Goal: Task Accomplishment & Management: Complete application form

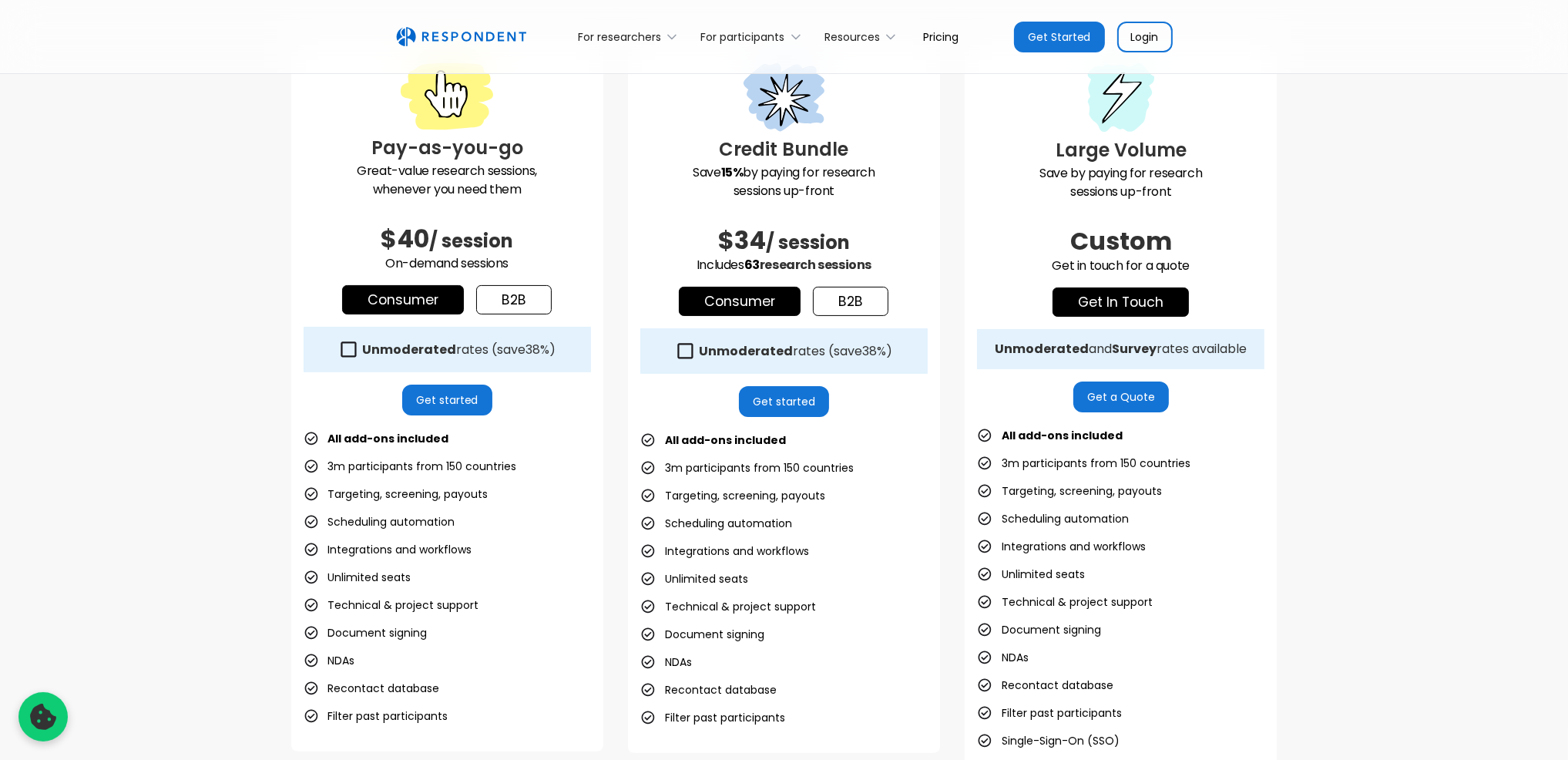
scroll to position [463, 0]
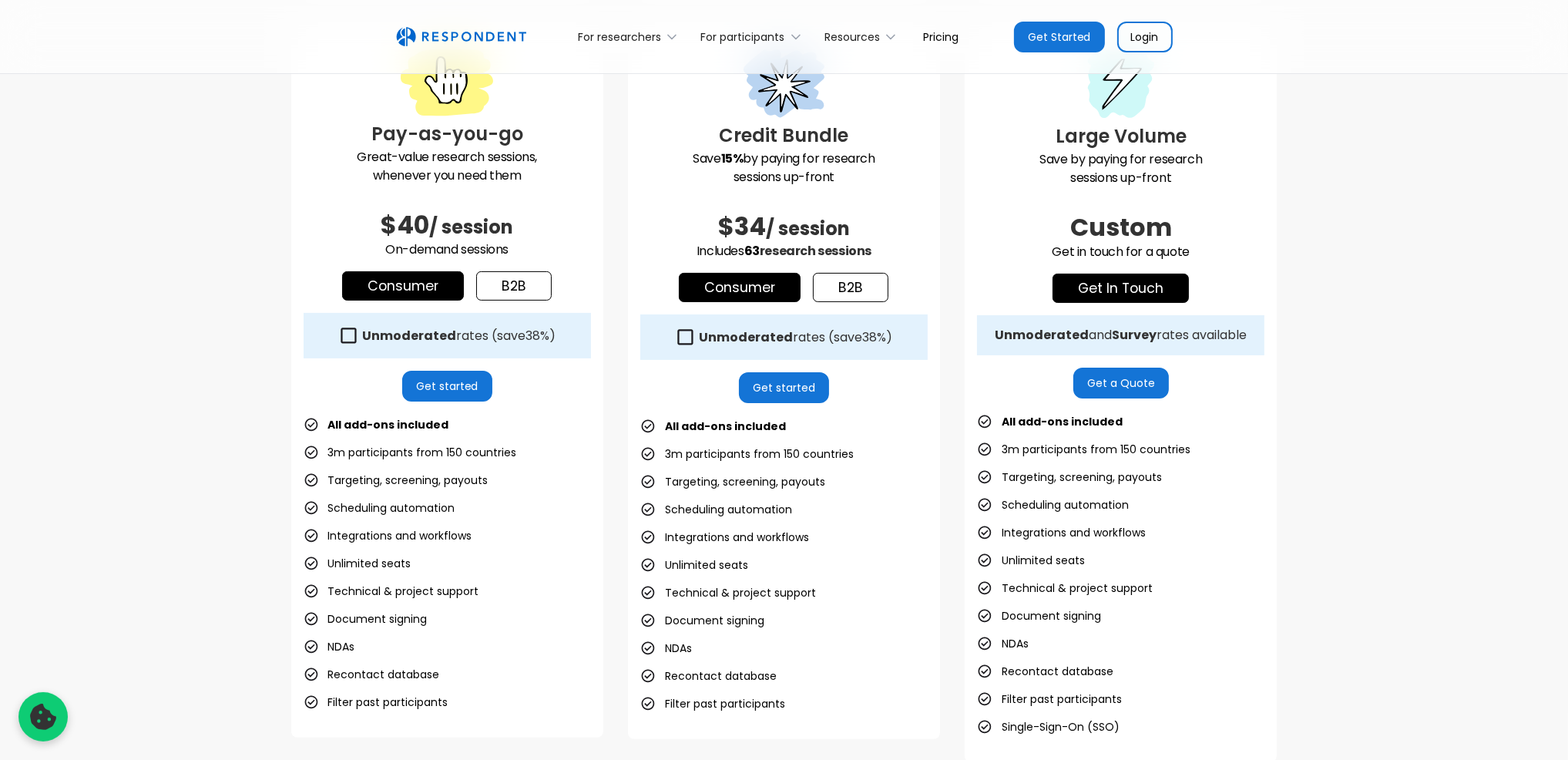
click at [415, 336] on strong "Unmoderated" at bounding box center [409, 336] width 94 height 18
click at [408, 342] on strong "Unmoderated" at bounding box center [409, 336] width 94 height 18
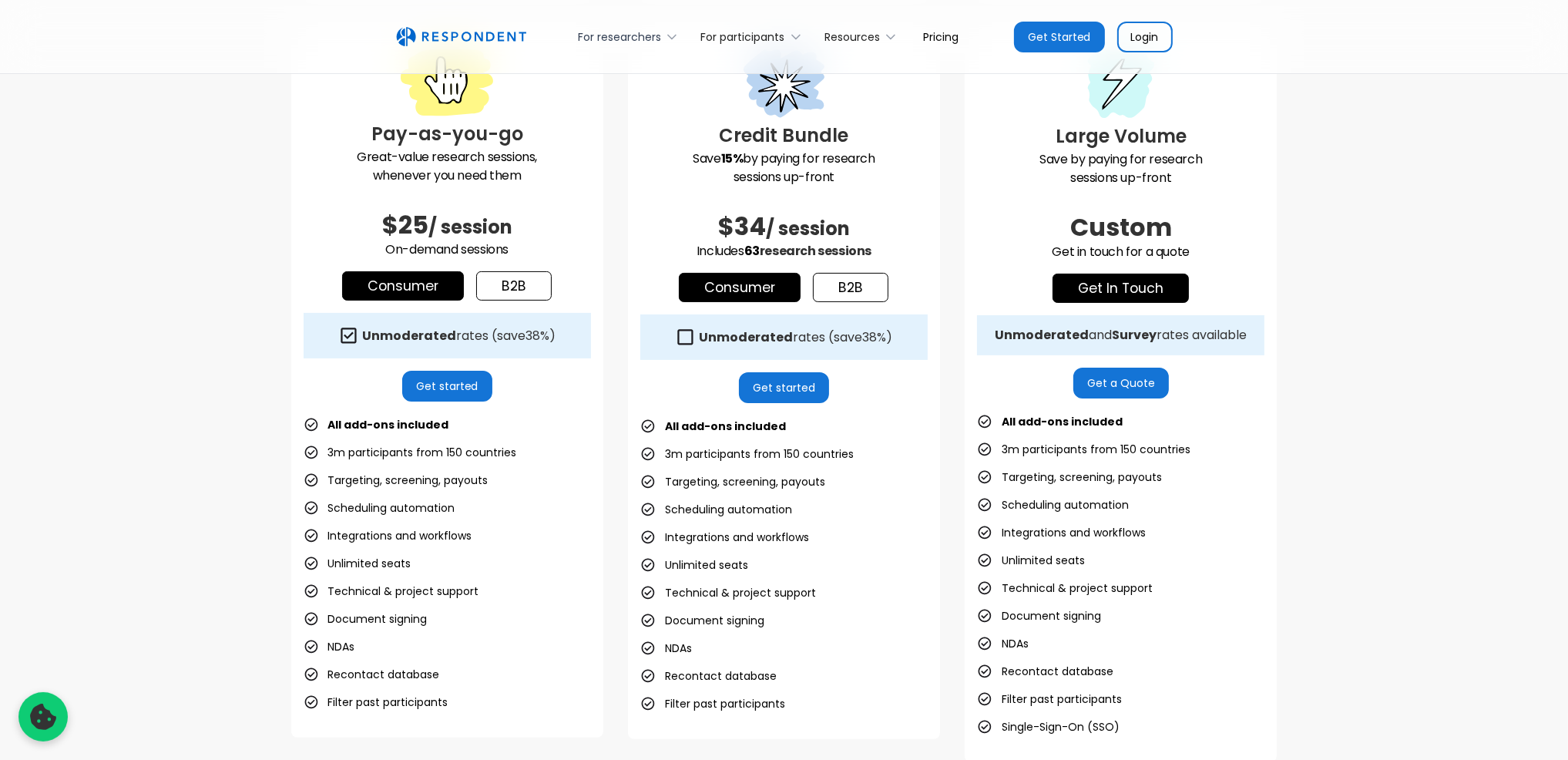
click at [672, 40] on icon at bounding box center [672, 37] width 15 height 15
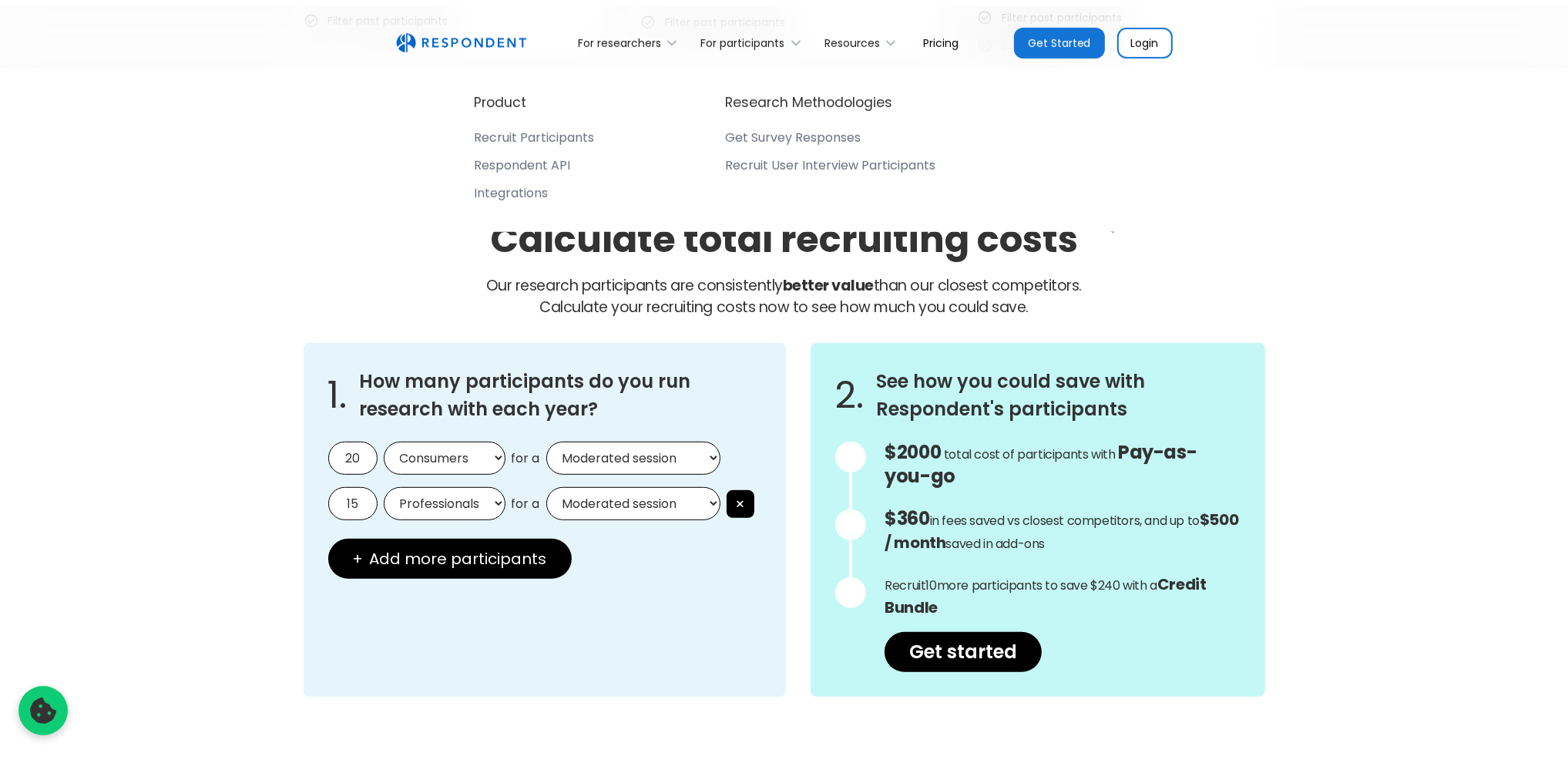
scroll to position [1157, 0]
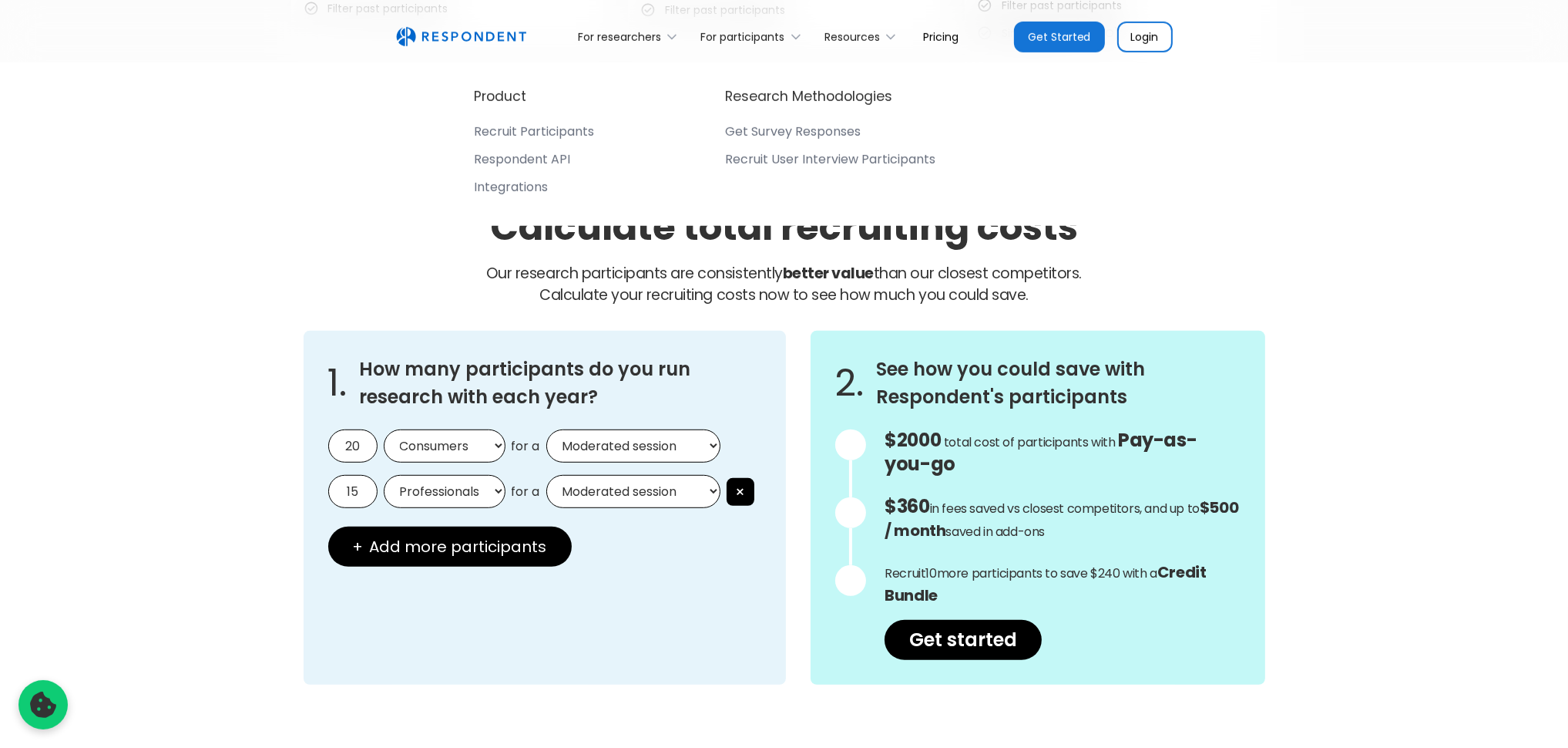
click at [353, 443] on input "20" at bounding box center [352, 446] width 49 height 33
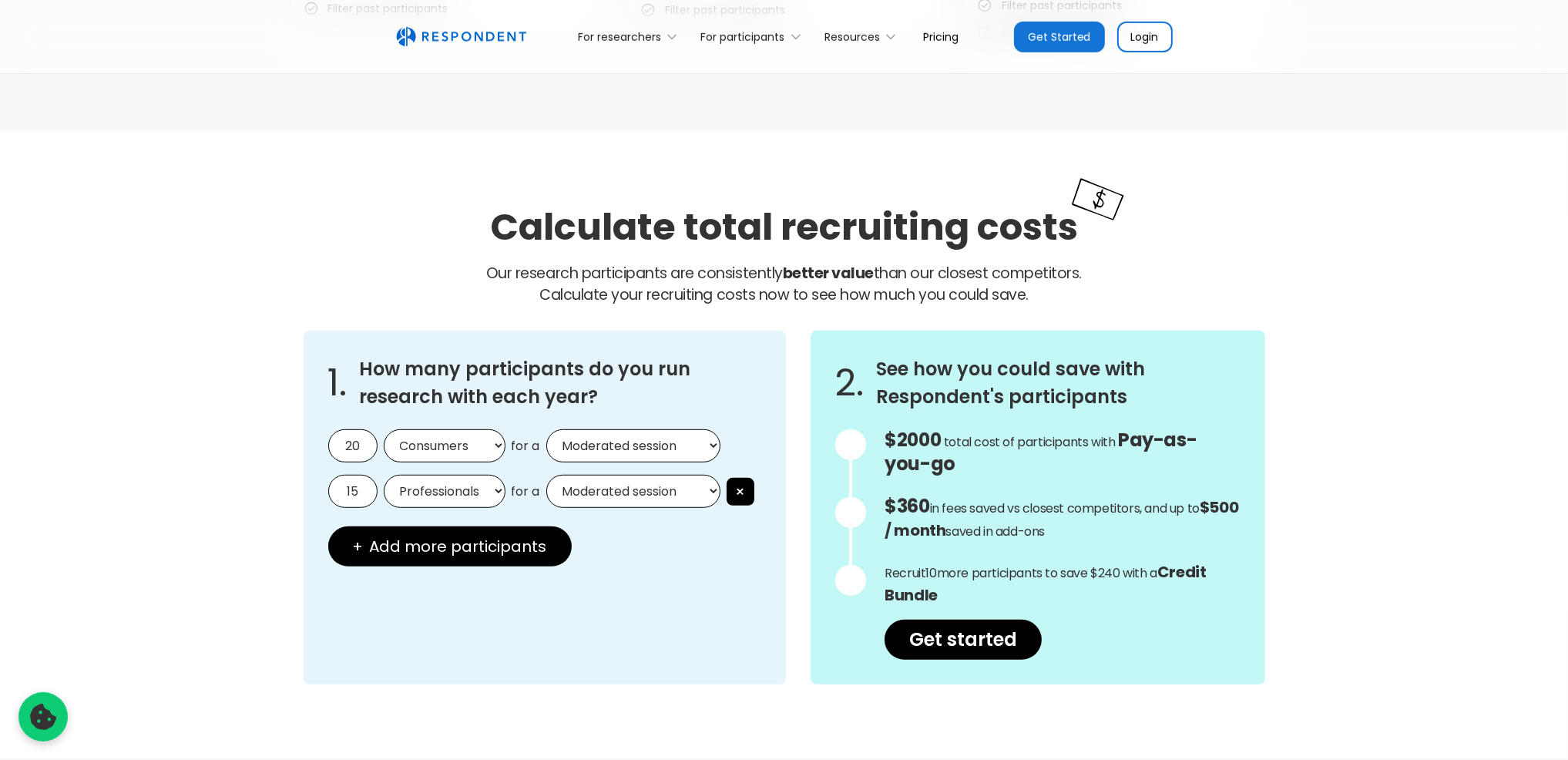
click at [627, 431] on select "Moderated session Unmoderated session" at bounding box center [633, 446] width 174 height 33
click at [636, 435] on select "Moderated session Unmoderated session" at bounding box center [633, 446] width 174 height 33
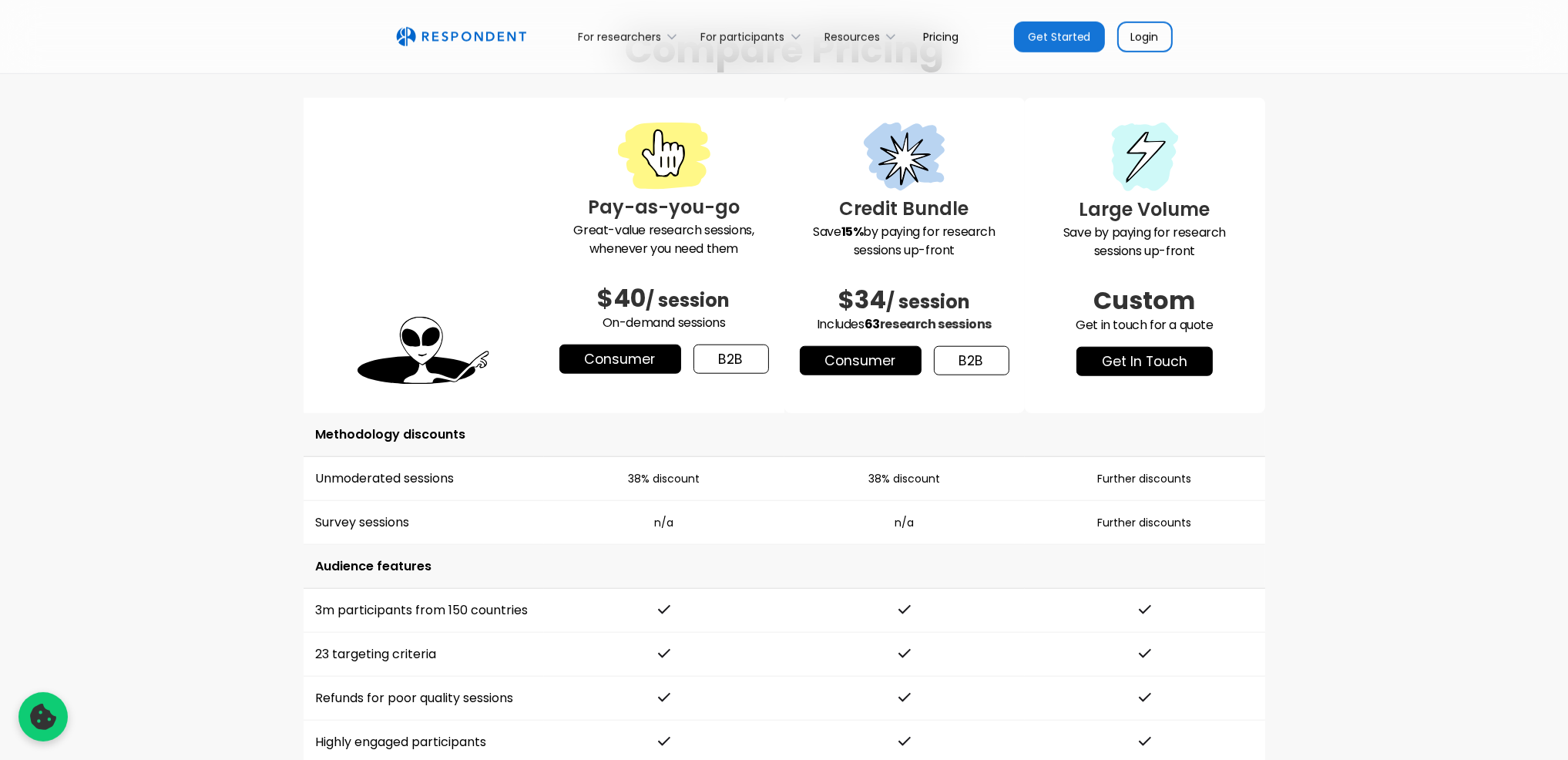
scroll to position [2004, 0]
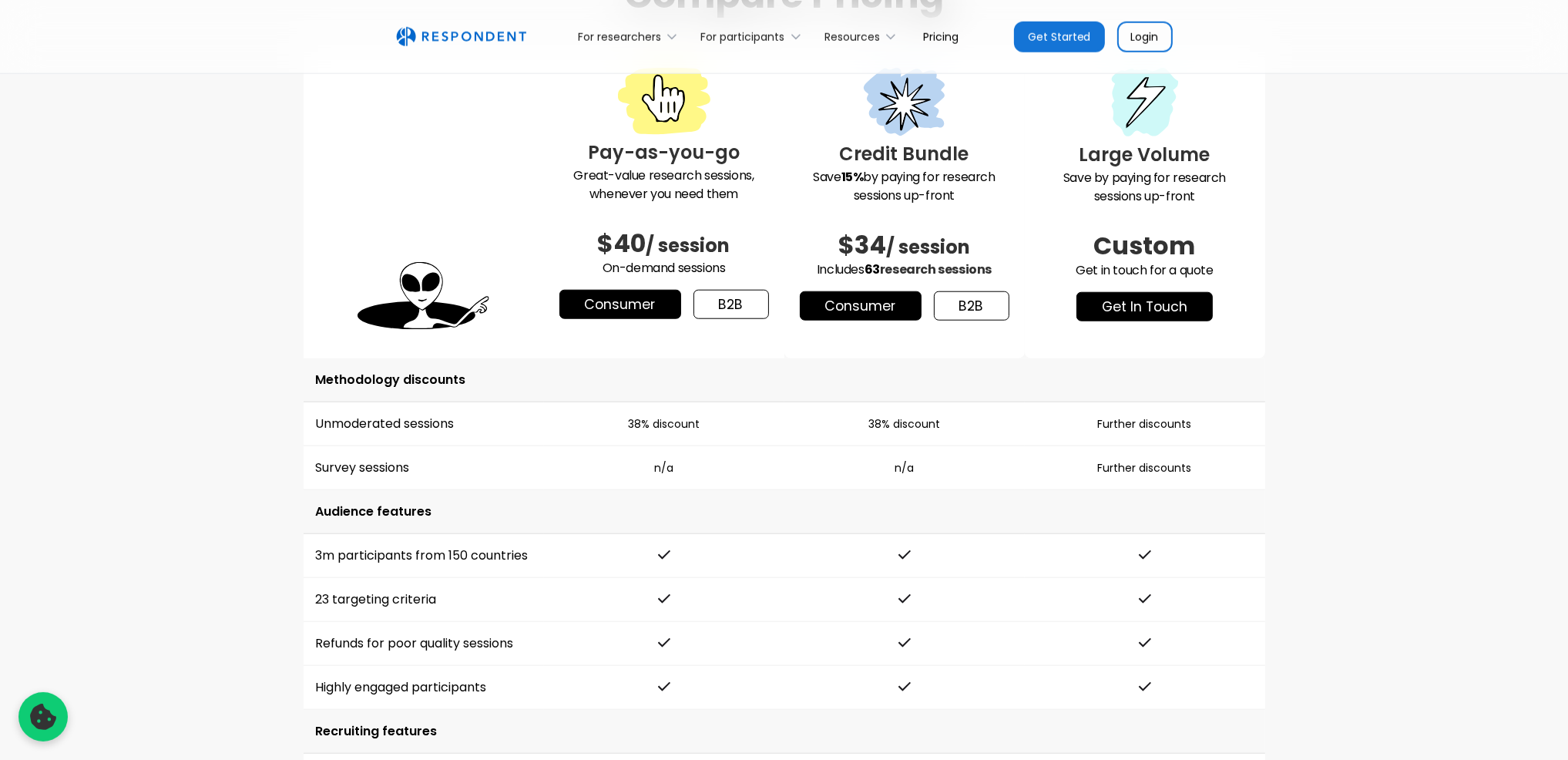
click at [961, 302] on link "b2b" at bounding box center [972, 306] width 76 height 29
click at [861, 312] on link "Consumer" at bounding box center [861, 306] width 122 height 29
click at [727, 306] on link "b2b" at bounding box center [731, 305] width 76 height 29
click at [621, 306] on link "Consumer" at bounding box center [621, 305] width 122 height 29
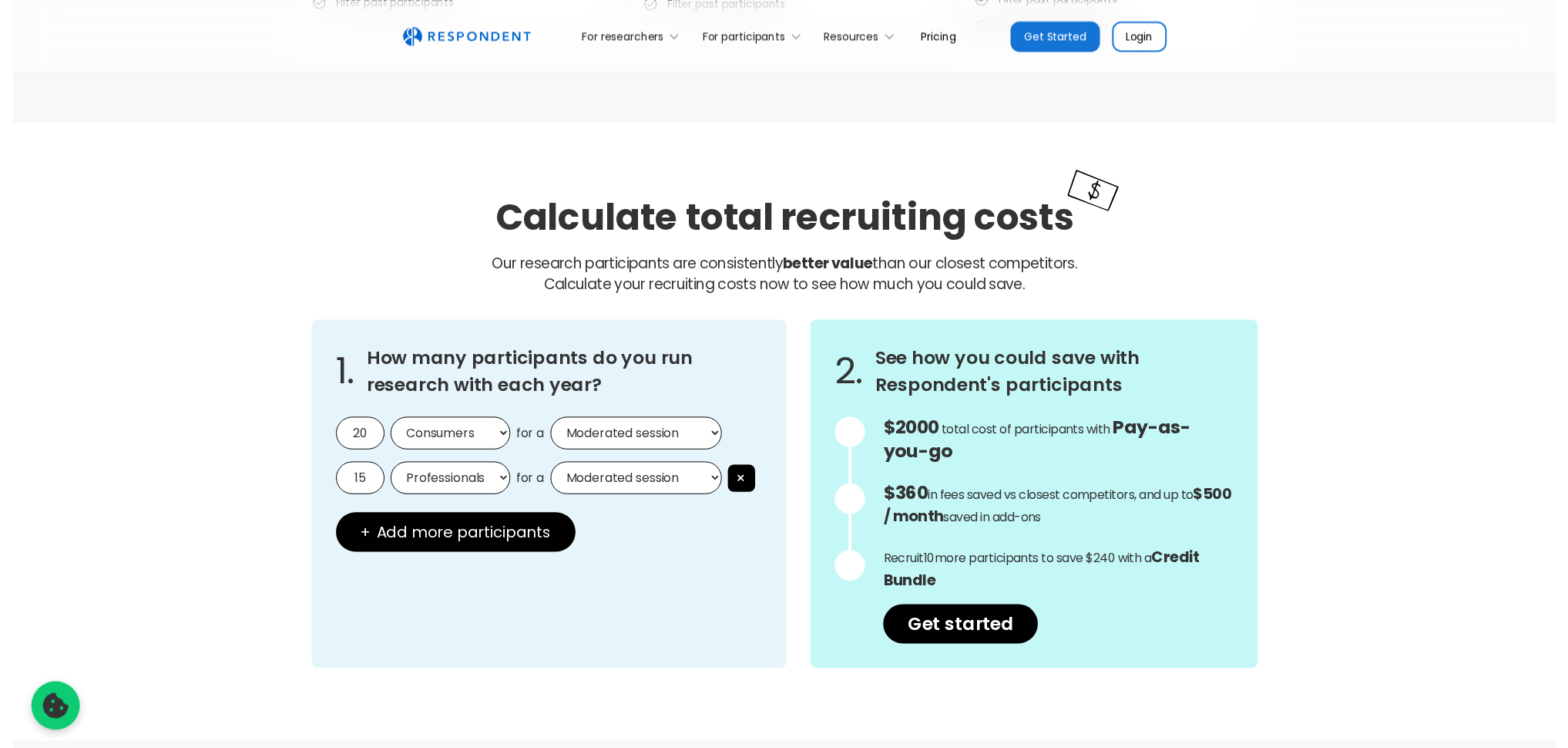
scroll to position [1157, 0]
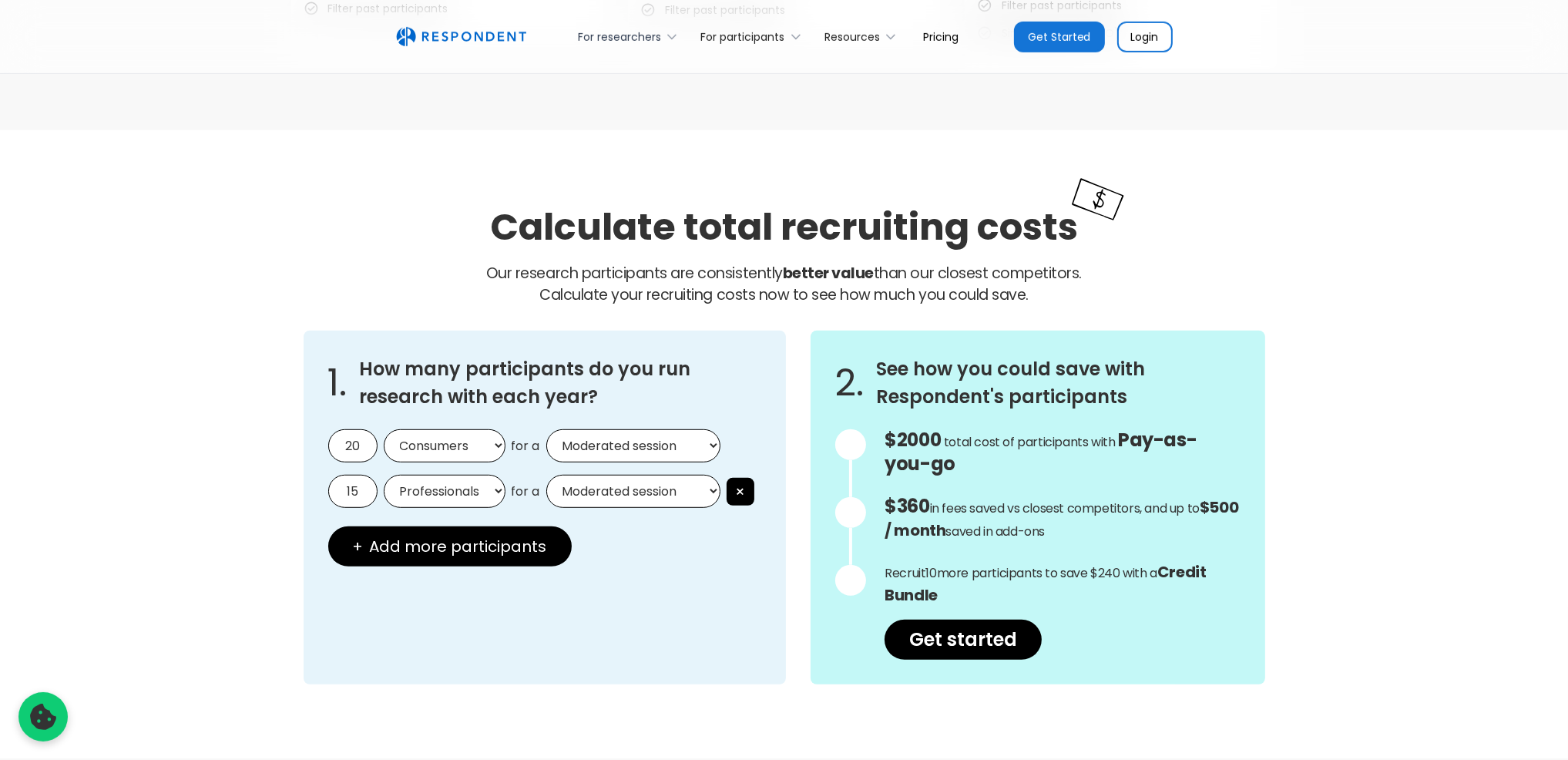
click at [673, 33] on icon at bounding box center [672, 37] width 15 height 15
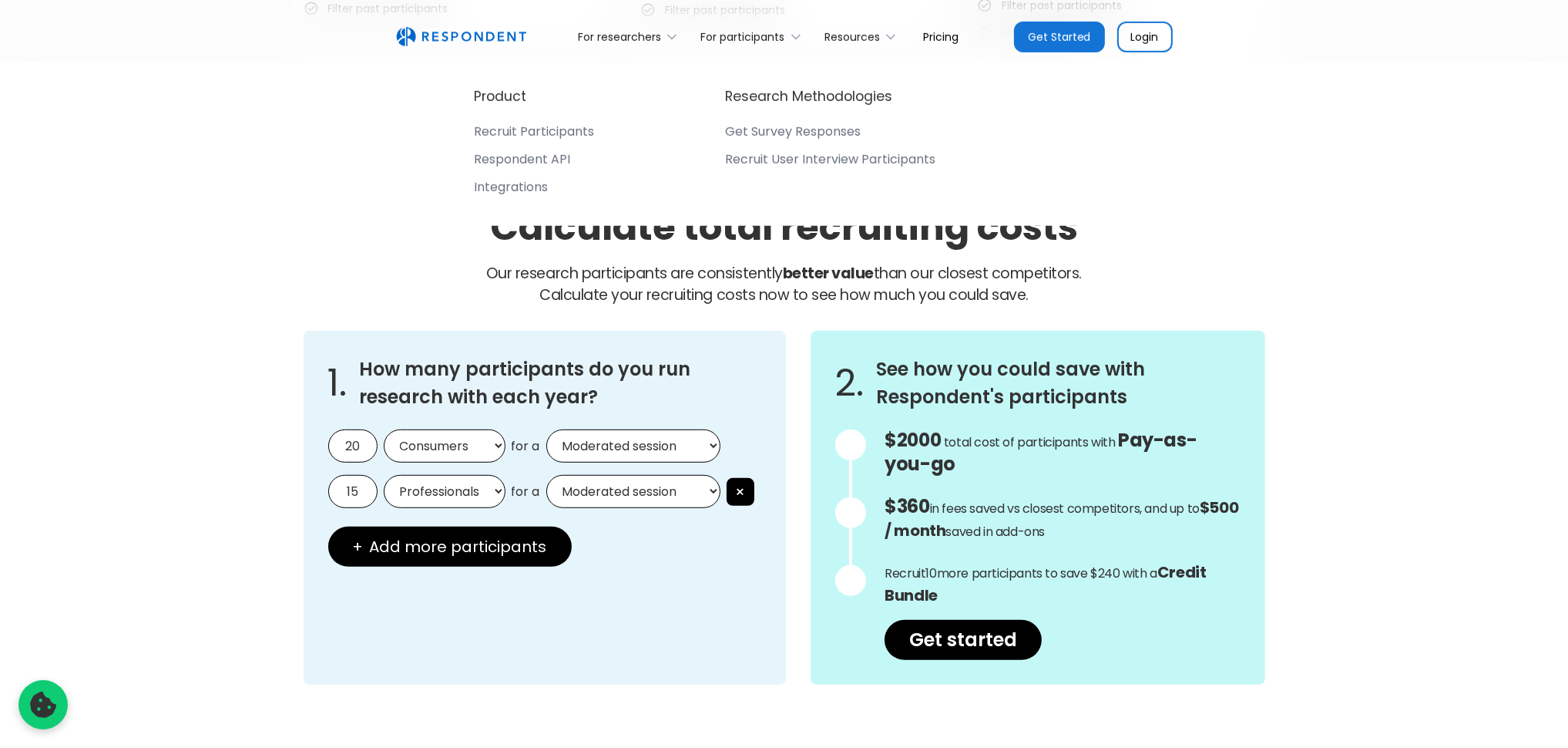
click at [549, 127] on div "Recruit Participants" at bounding box center [535, 132] width 120 height 15
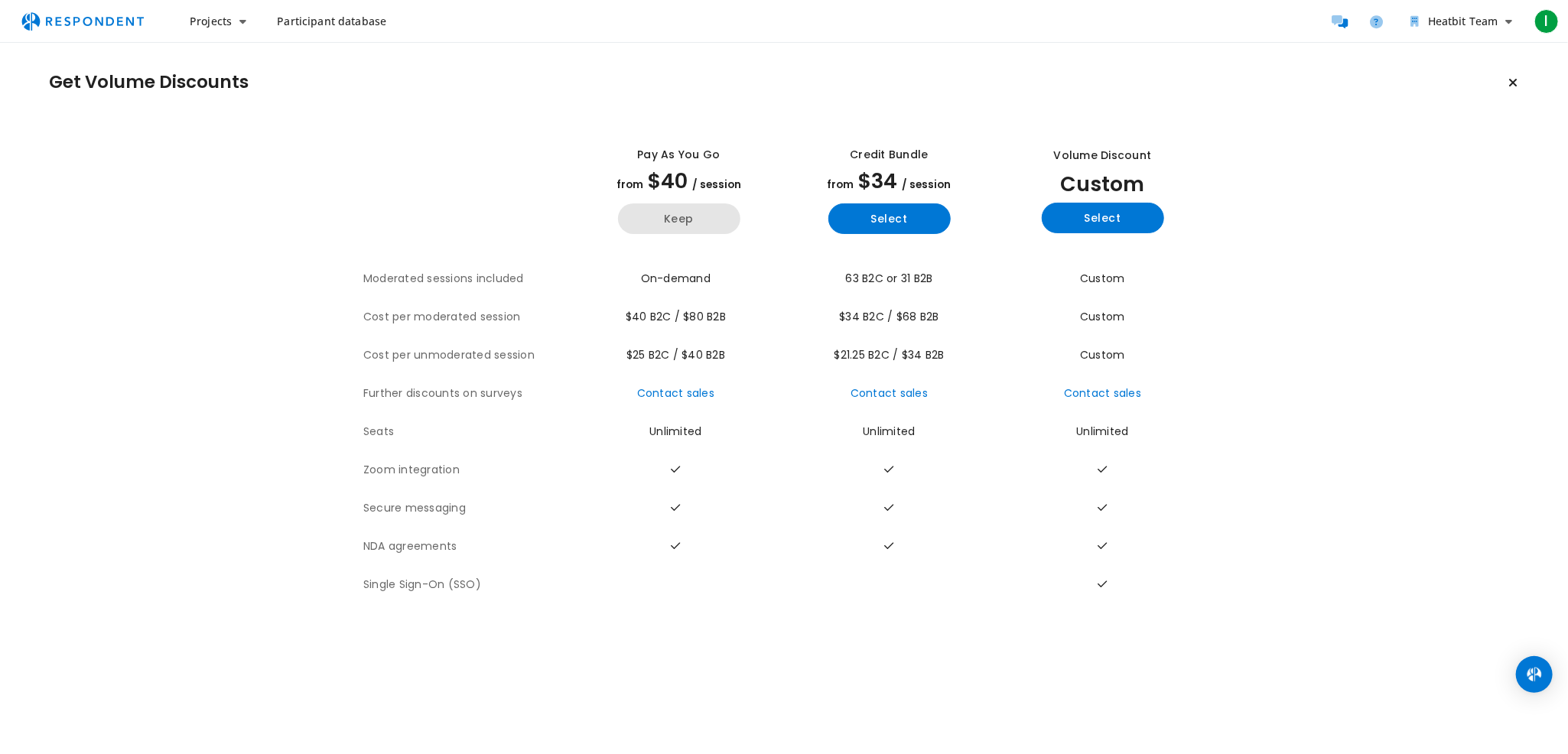
click at [684, 216] on button "Keep" at bounding box center [679, 219] width 123 height 31
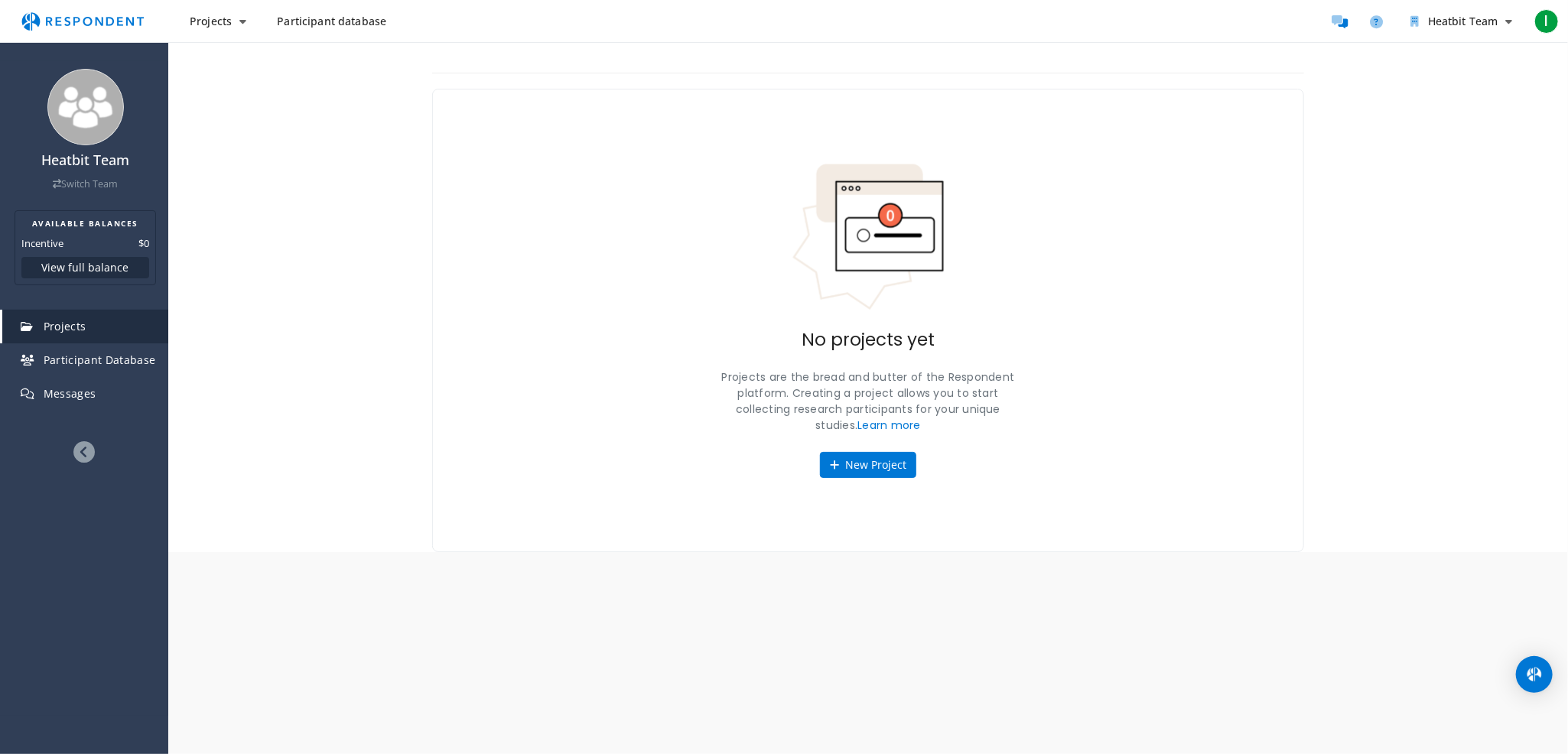
click at [859, 449] on div "No projects yet Projects are the bread and butter of the Respondent platform. C…" at bounding box center [868, 320] width 872 height 463
click at [877, 460] on button "New Project" at bounding box center [868, 465] width 96 height 26
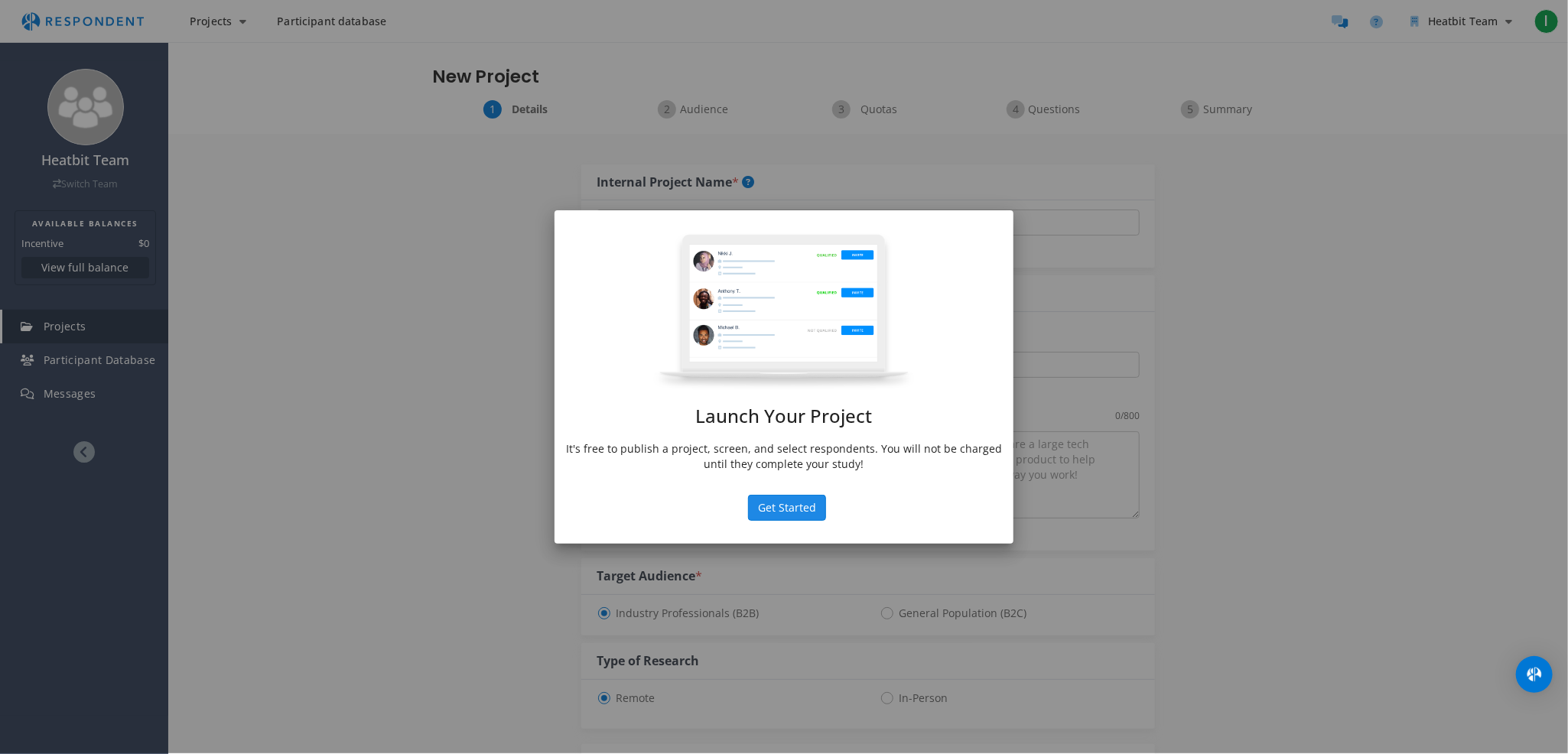
click at [798, 505] on button "Get Started" at bounding box center [787, 508] width 78 height 26
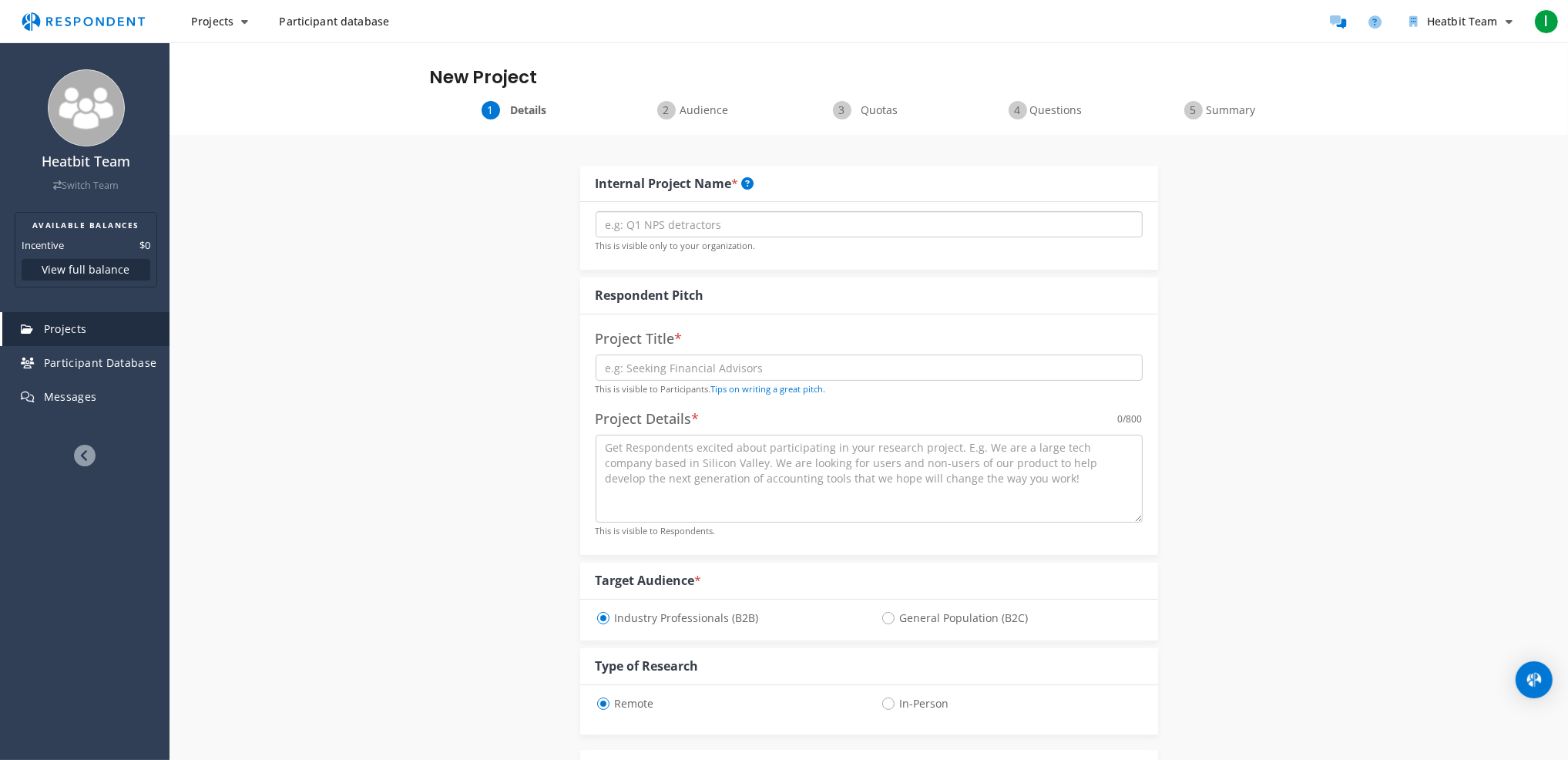
click at [692, 223] on input "text" at bounding box center [869, 224] width 547 height 27
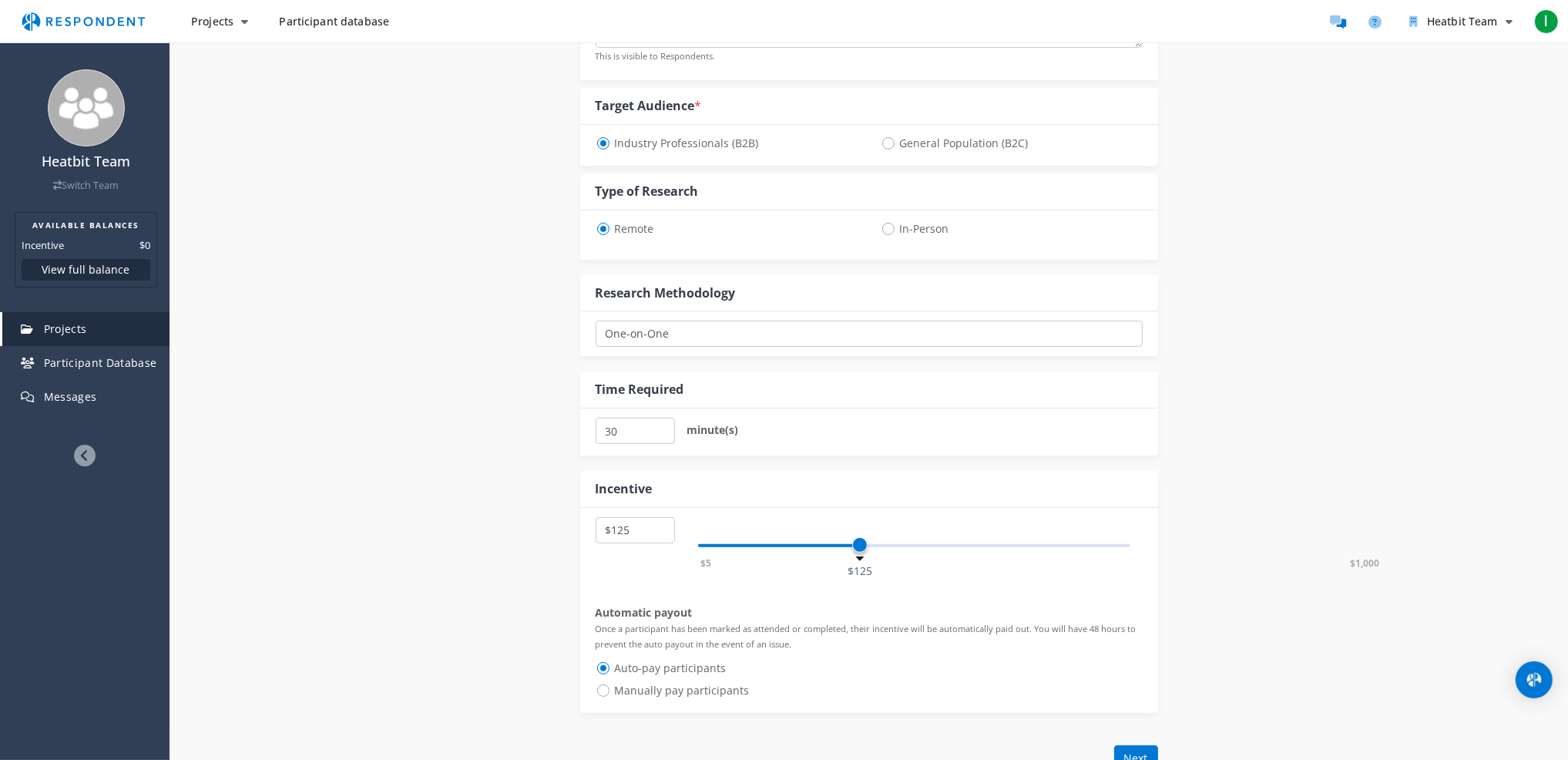
scroll to position [539, 0]
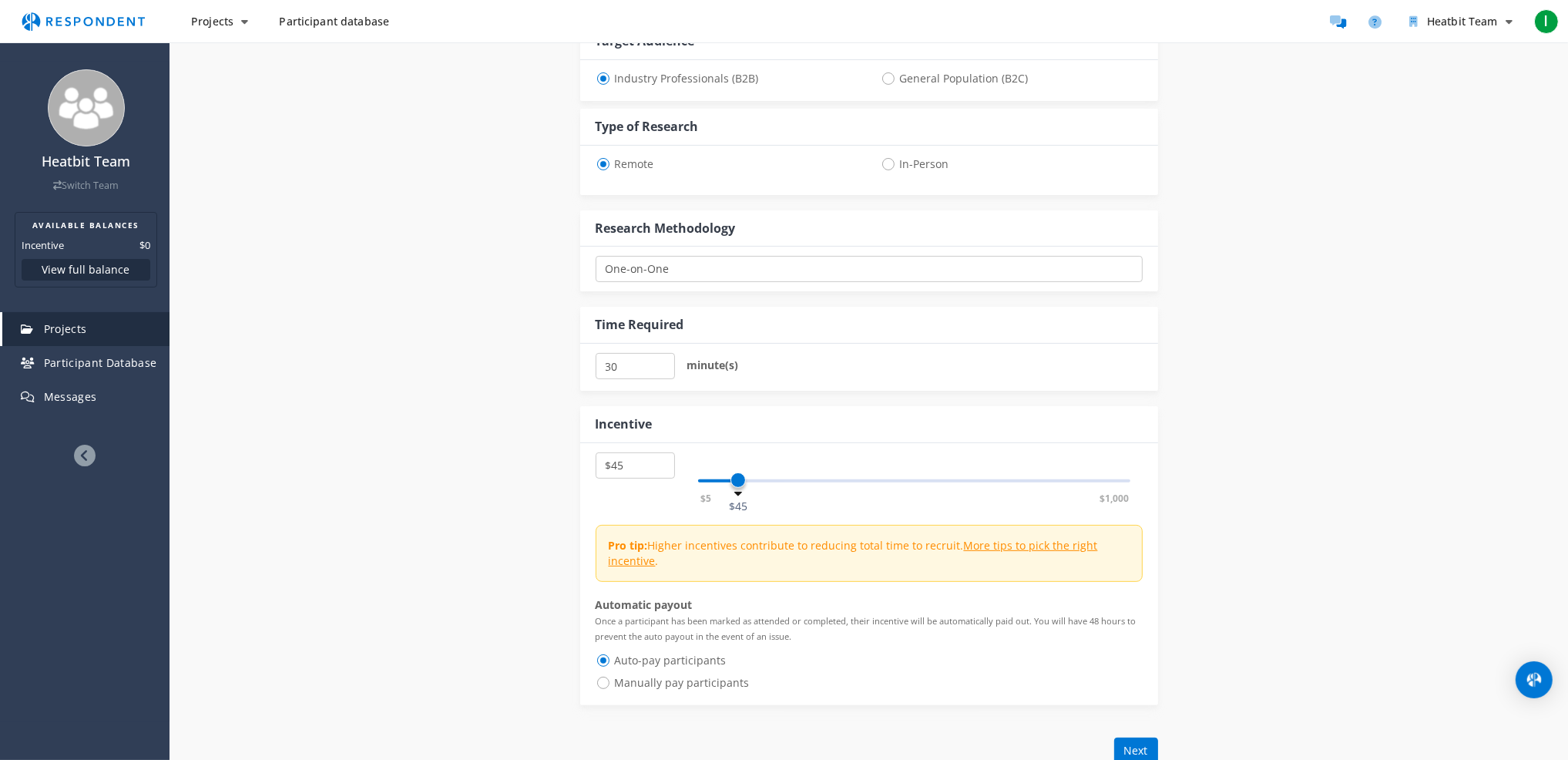
select select "number:40"
drag, startPoint x: 859, startPoint y: 478, endPoint x: 733, endPoint y: 495, distance: 127.1
click at [733, 495] on div "$5 $10 $15 $20 $25 $30 $35 $40 $45 $50 $55 $60 $65 $70 $75 $80 $85 $90 $95 $100…" at bounding box center [869, 574] width 578 height 262
click at [701, 674] on span "Manually pay participants" at bounding box center [673, 684] width 154 height 19
click at [606, 677] on input "Manually pay participants" at bounding box center [601, 682] width 10 height 10
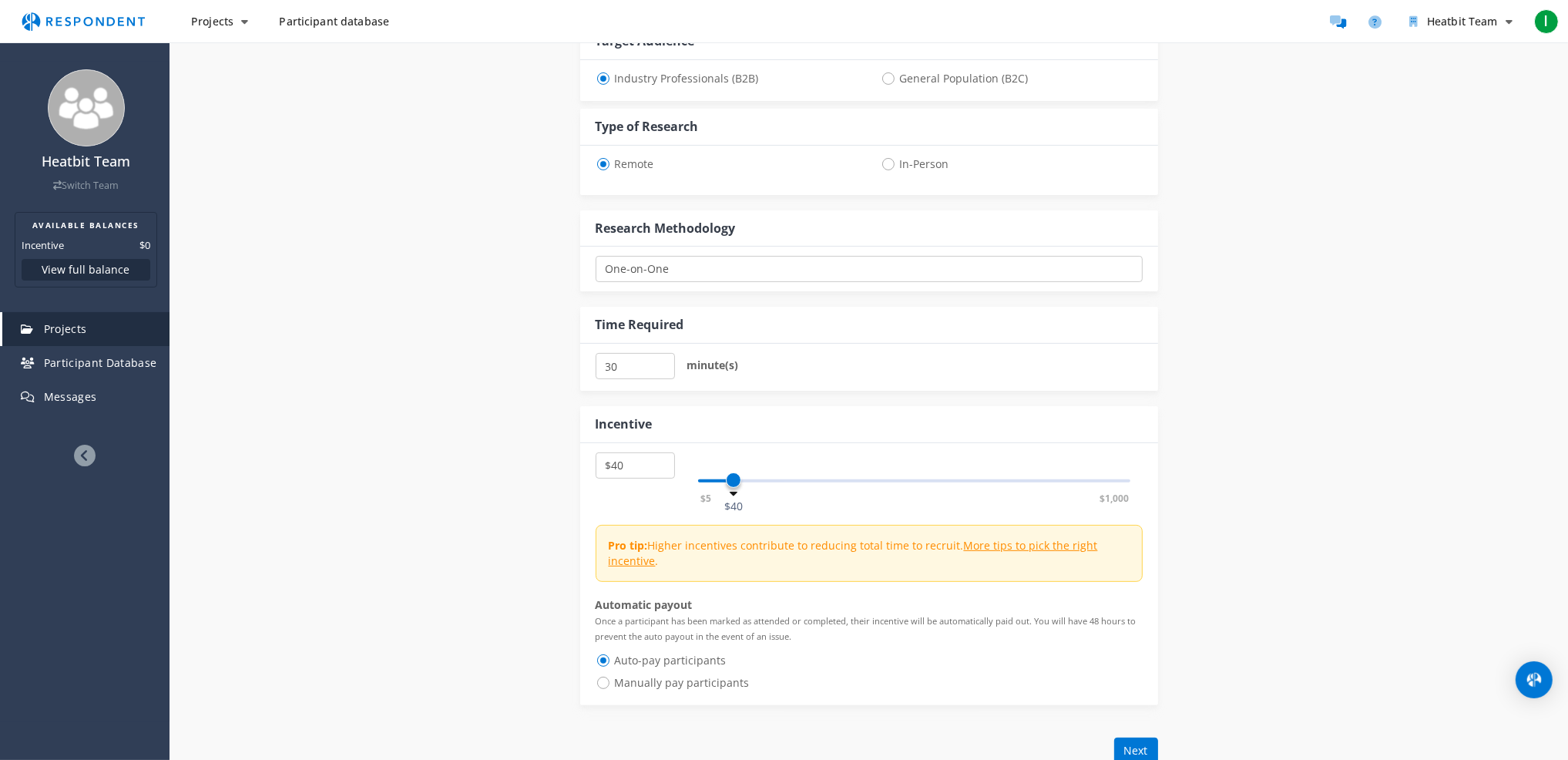
radio input "true"
click at [687, 657] on span "Auto-pay participants" at bounding box center [661, 661] width 131 height 19
click at [606, 657] on input "Auto-pay participants" at bounding box center [601, 660] width 10 height 10
radio input "true"
select select "number:25"
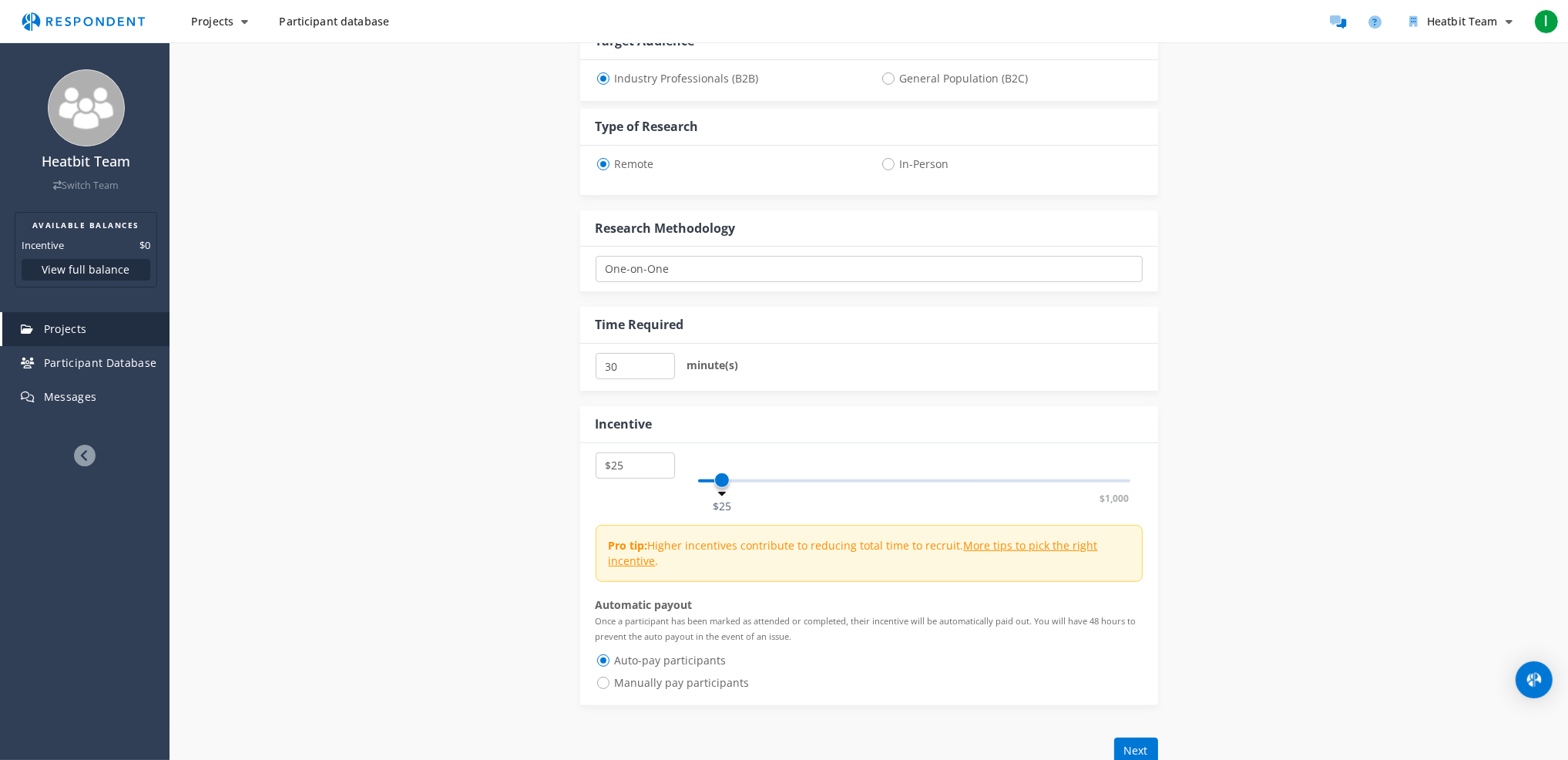
click at [721, 477] on span at bounding box center [722, 480] width 15 height 15
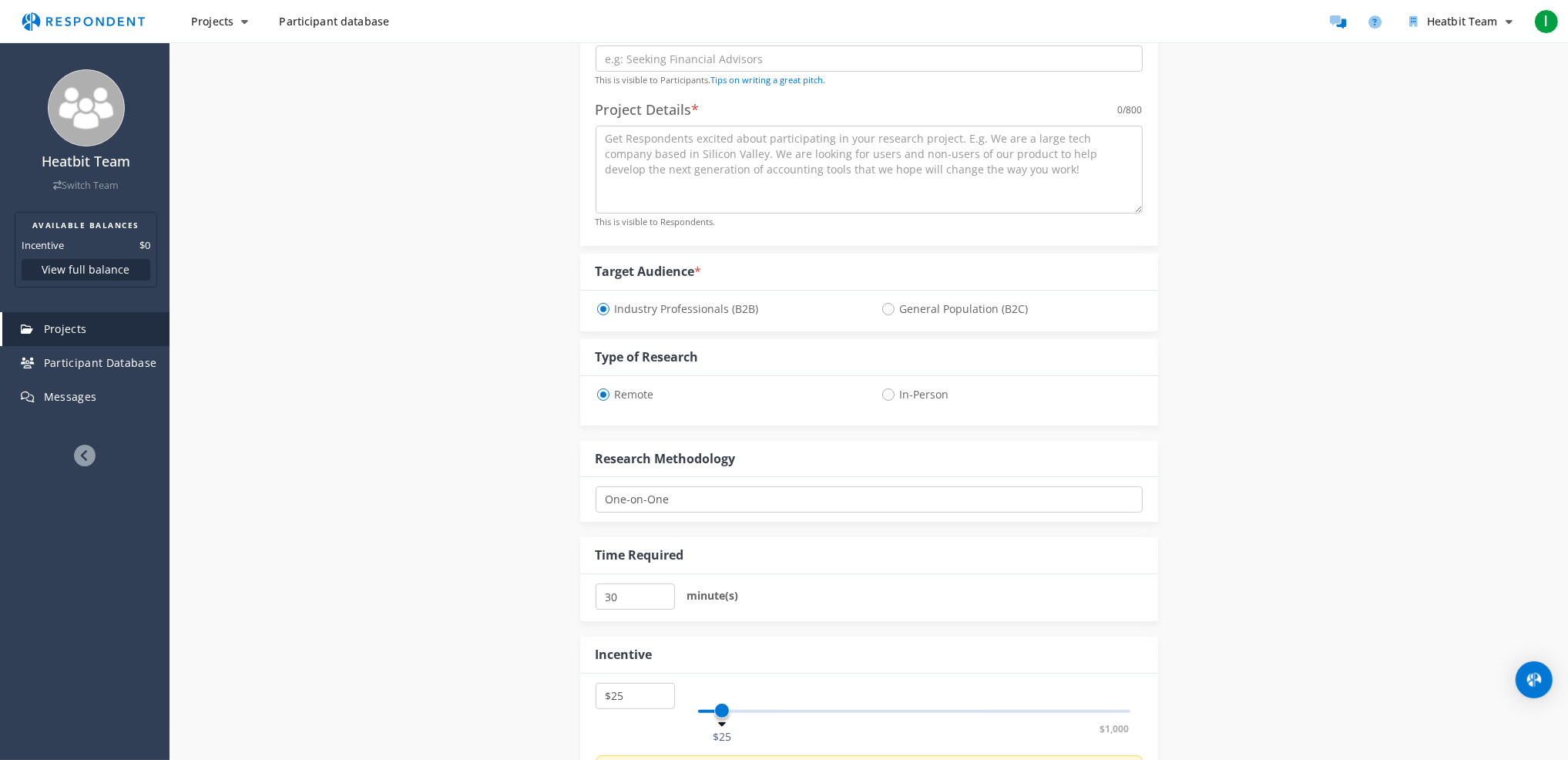
scroll to position [308, 0]
click at [721, 502] on select "One-on-One Focus Group Unmoderated Study Survey Diary Study" at bounding box center [869, 500] width 547 height 27
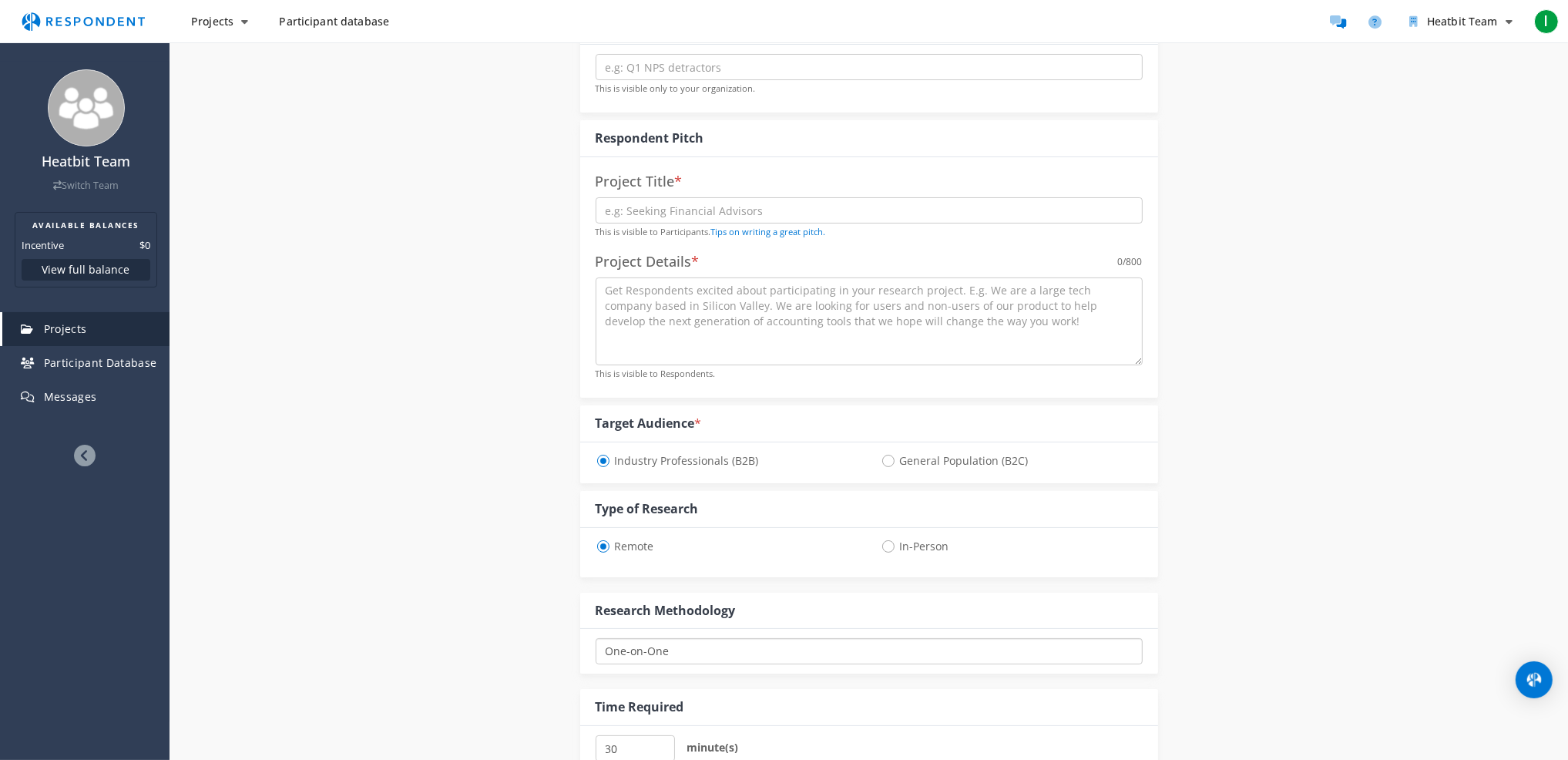
scroll to position [155, 0]
click at [900, 460] on span "General Population (B2C)" at bounding box center [954, 465] width 148 height 19
click at [891, 460] on input "General Population (B2C)" at bounding box center [886, 463] width 10 height 10
radio input "true"
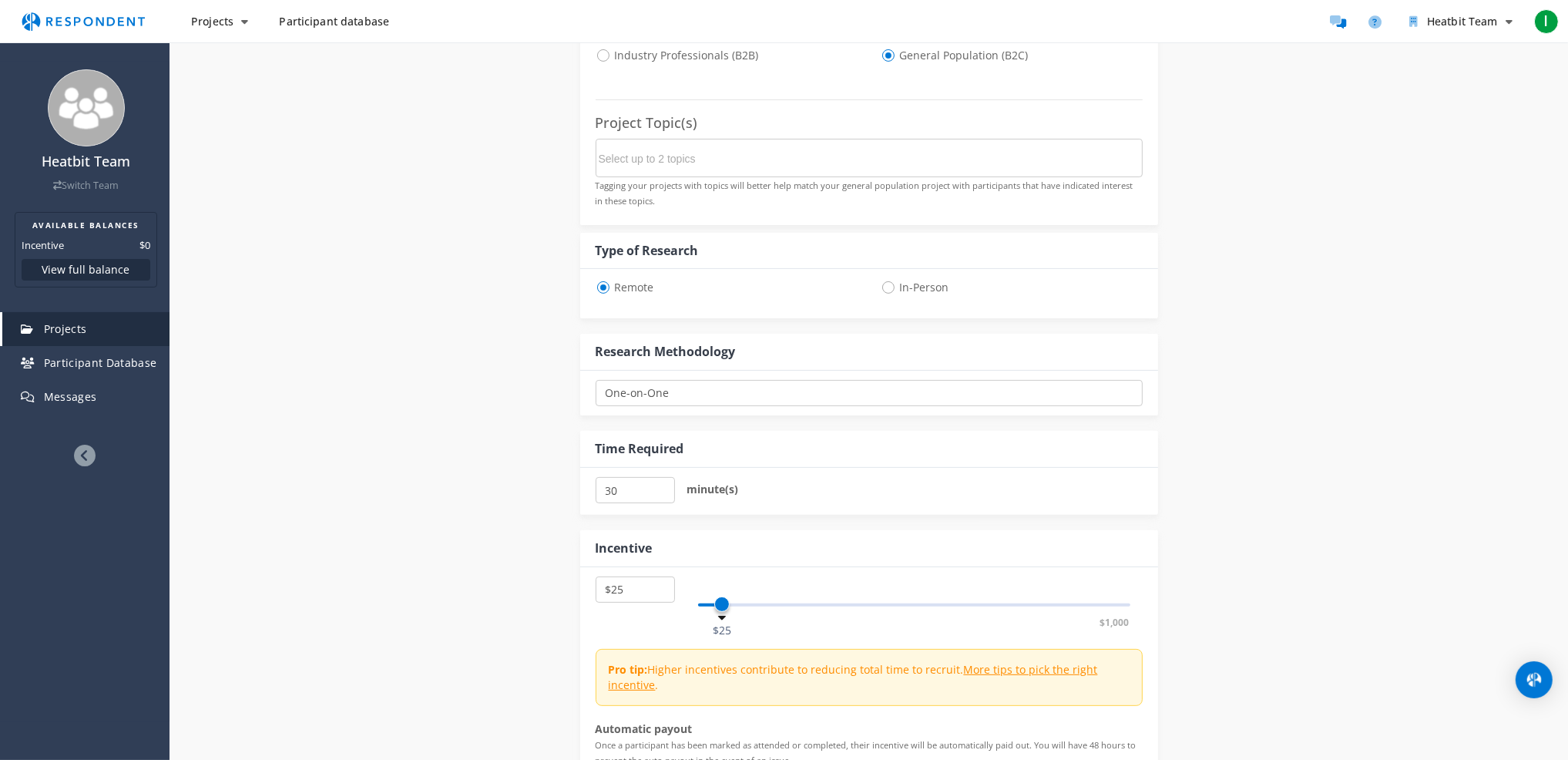
scroll to position [771, 0]
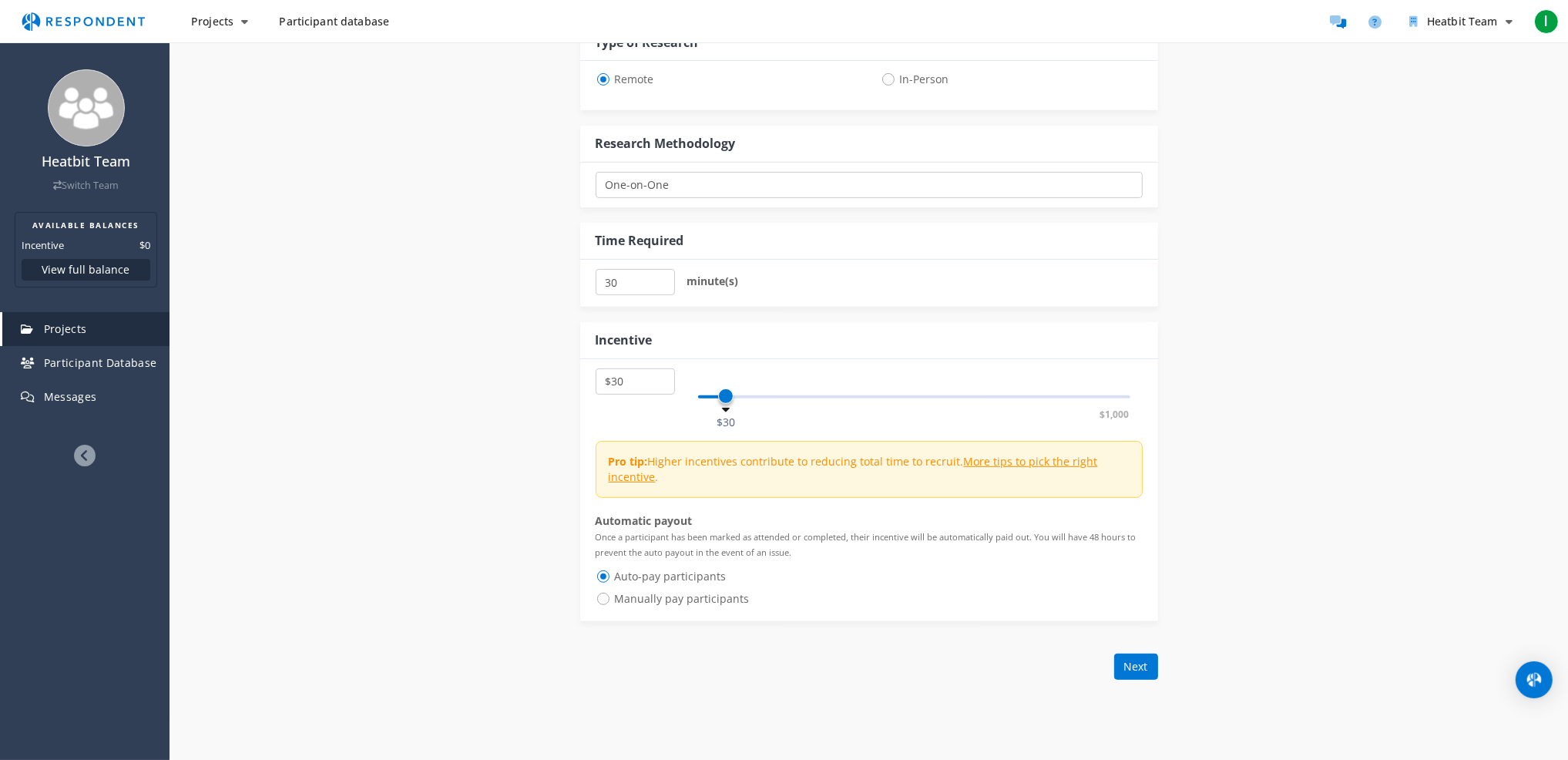
select select "number:25"
click at [720, 396] on span at bounding box center [722, 396] width 15 height 15
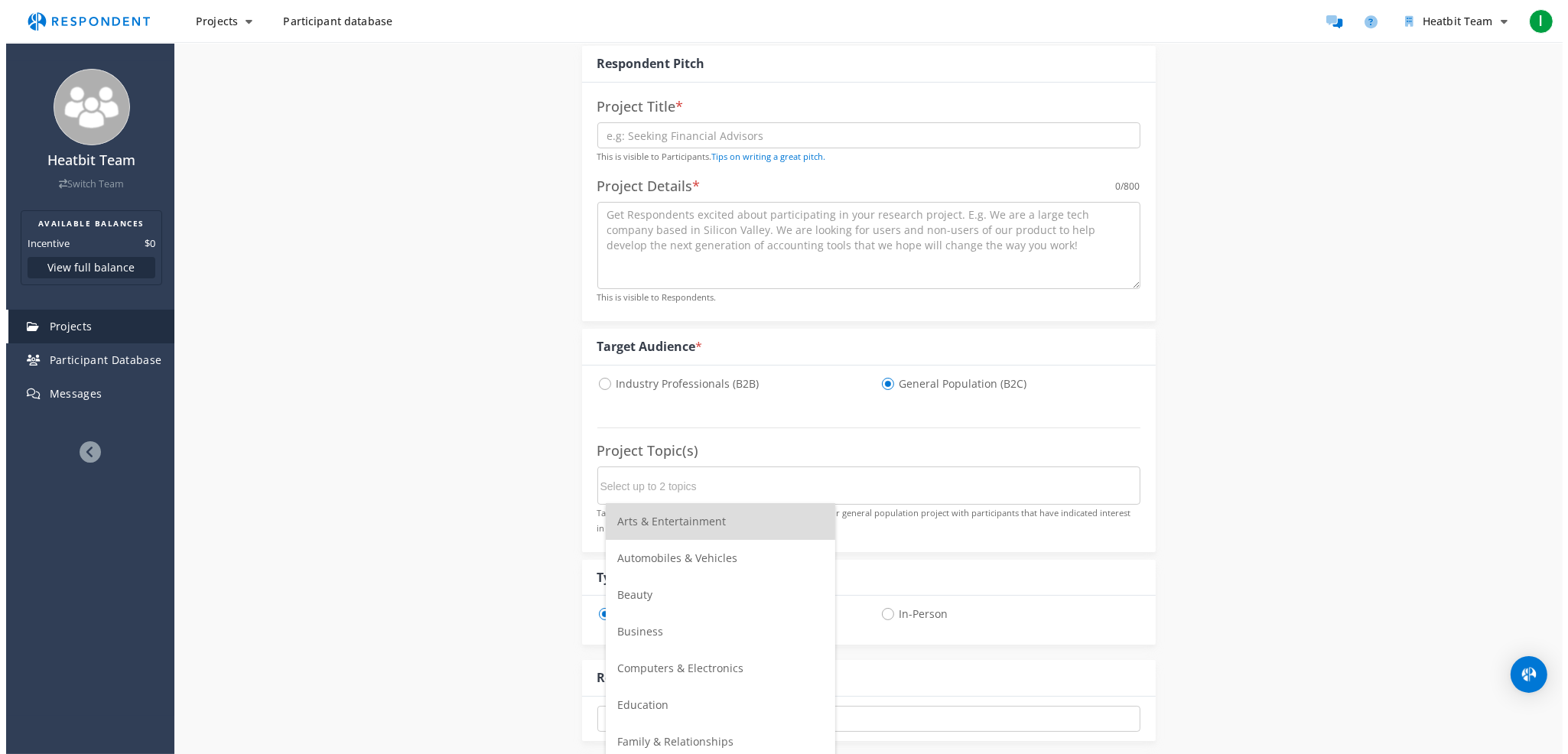
scroll to position [0, 0]
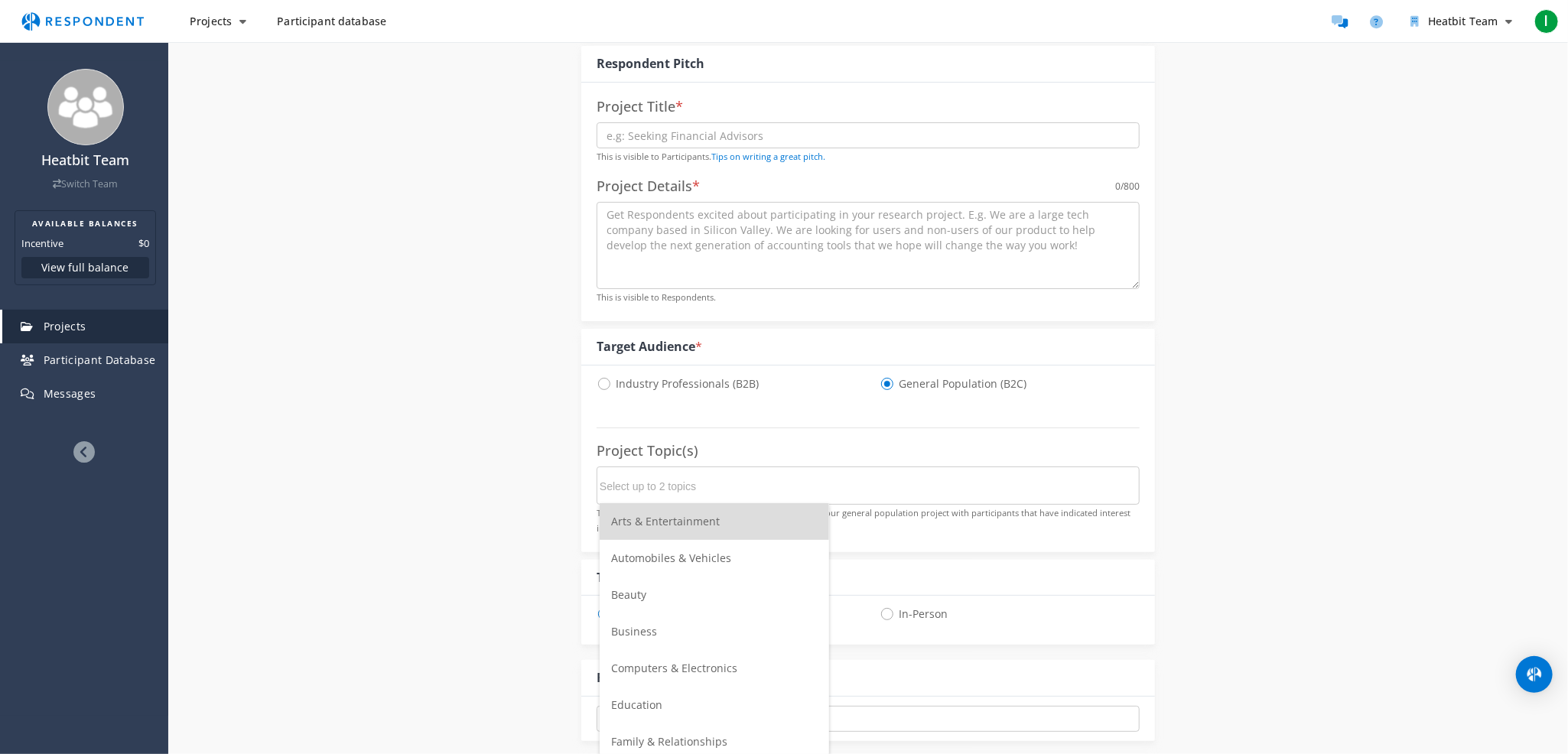
click at [707, 489] on input "Select up to 2 topics" at bounding box center [714, 486] width 229 height 26
click at [689, 654] on span "Computers & Electronics" at bounding box center [674, 648] width 126 height 14
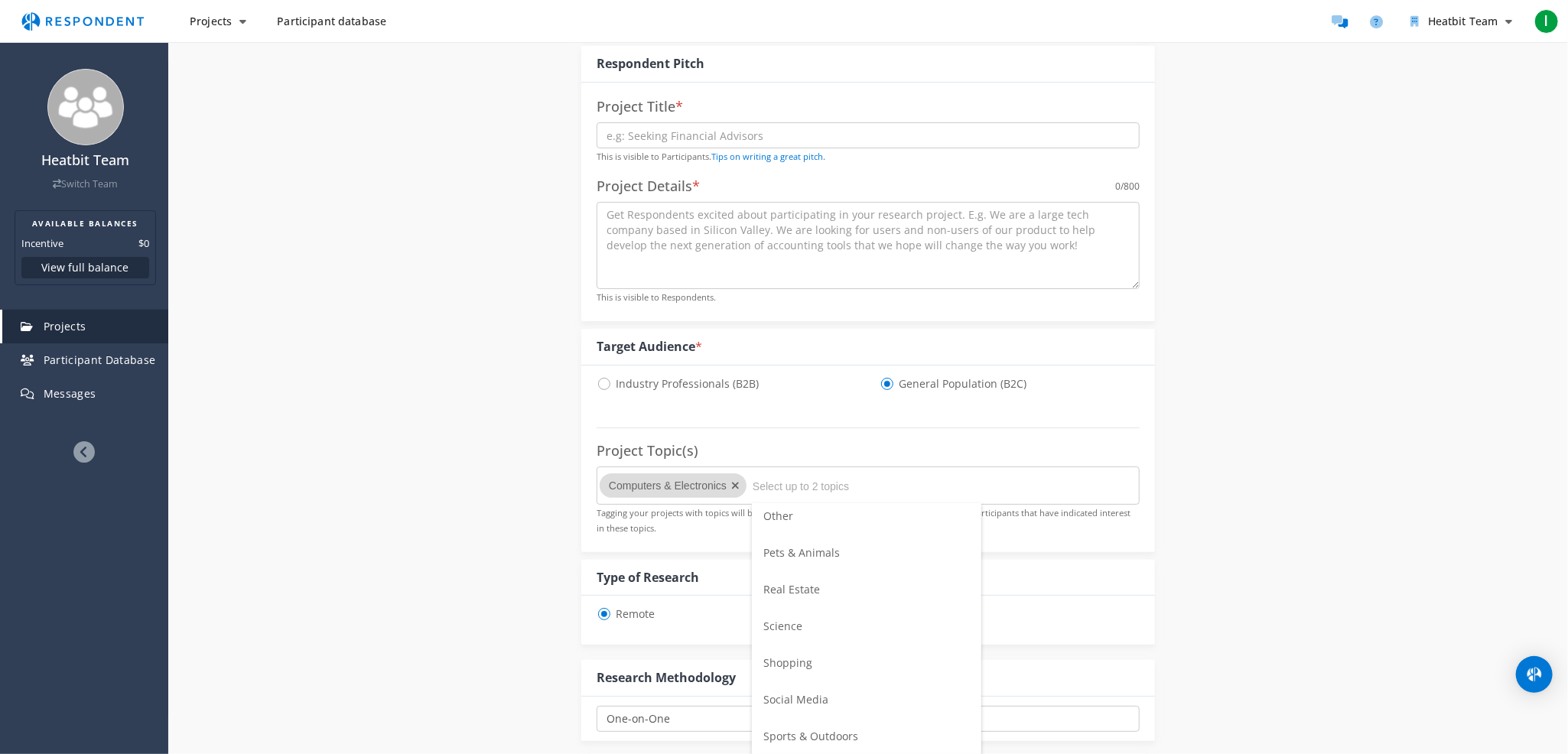
scroll to position [539, 0]
click at [789, 639] on span "Shopping" at bounding box center [787, 642] width 49 height 14
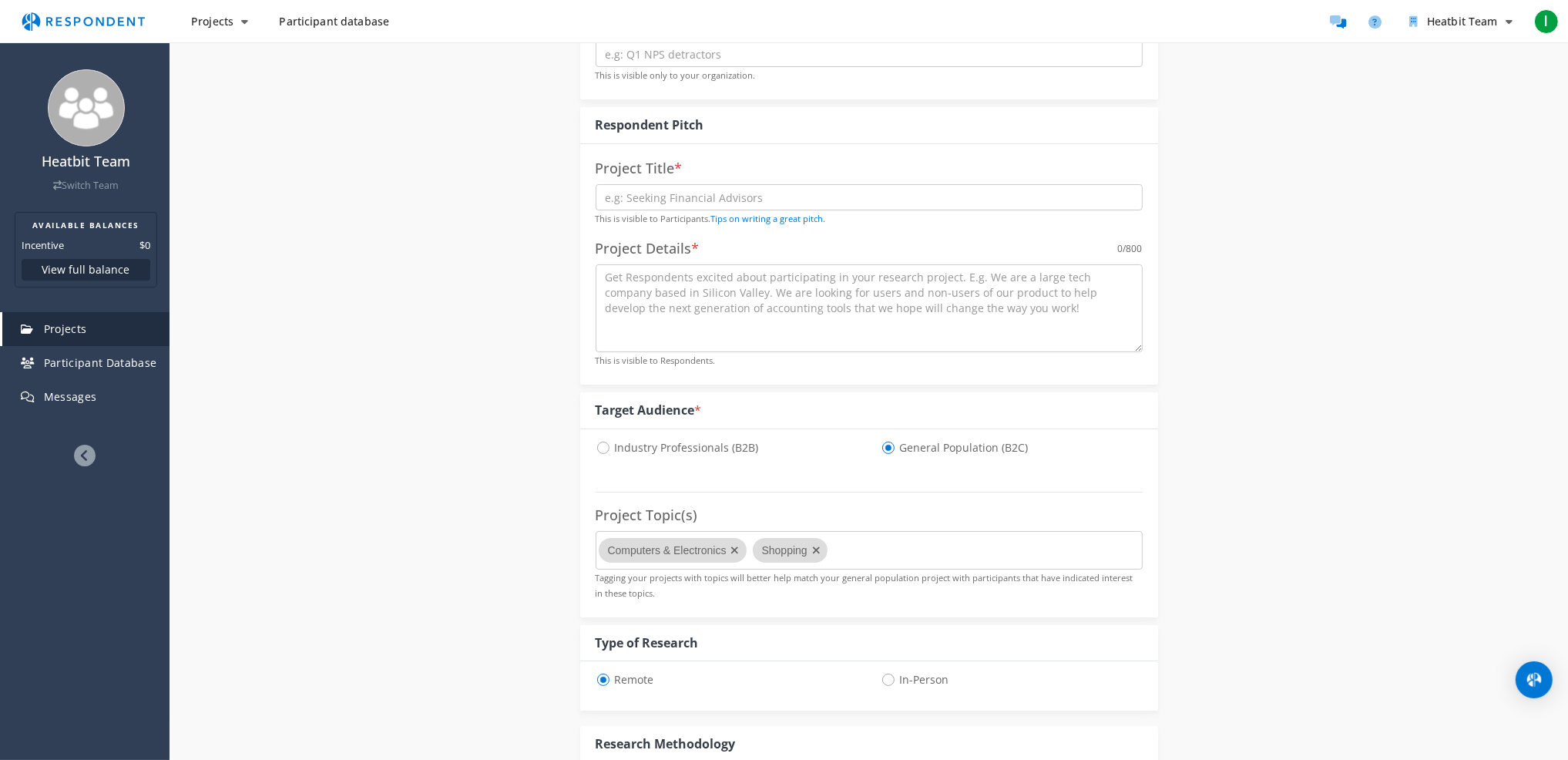
scroll to position [77, 0]
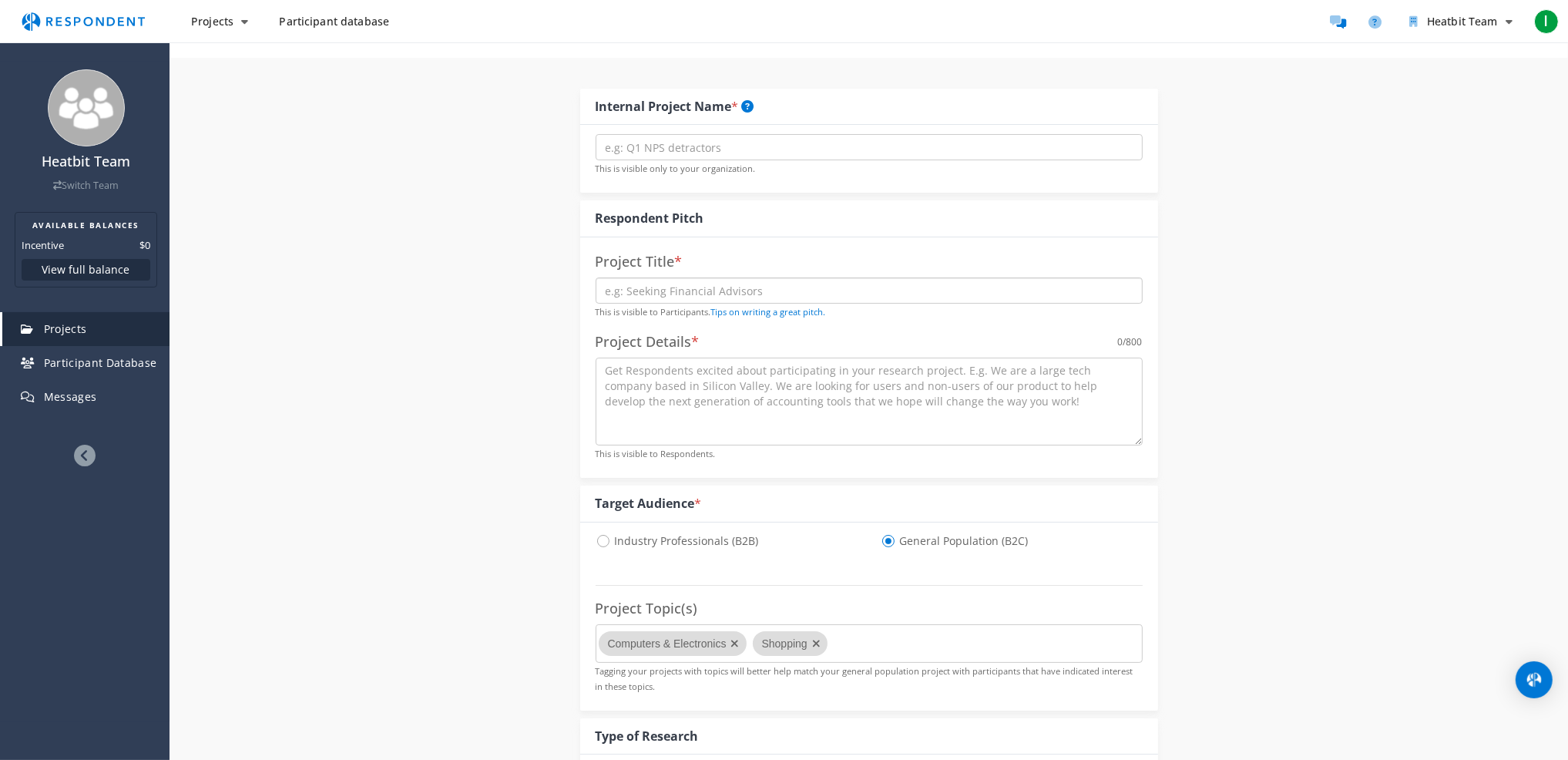
click at [705, 280] on input "text" at bounding box center [869, 290] width 547 height 27
click at [890, 443] on textarea at bounding box center [869, 402] width 547 height 88
click at [678, 292] on input "text" at bounding box center [869, 290] width 547 height 27
click at [727, 143] on input "text" at bounding box center [869, 147] width 547 height 27
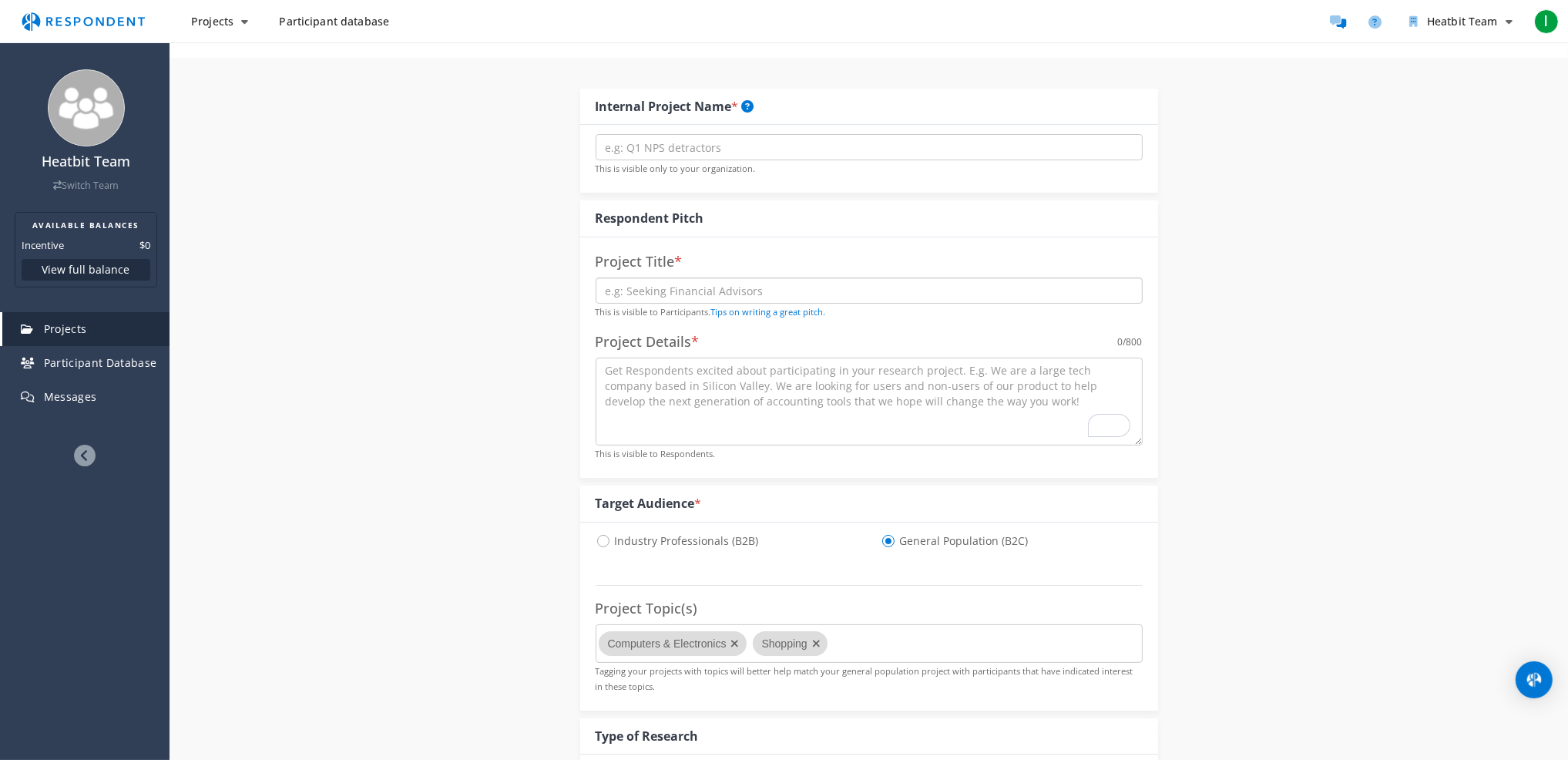
click at [826, 289] on input "text" at bounding box center [869, 290] width 547 height 27
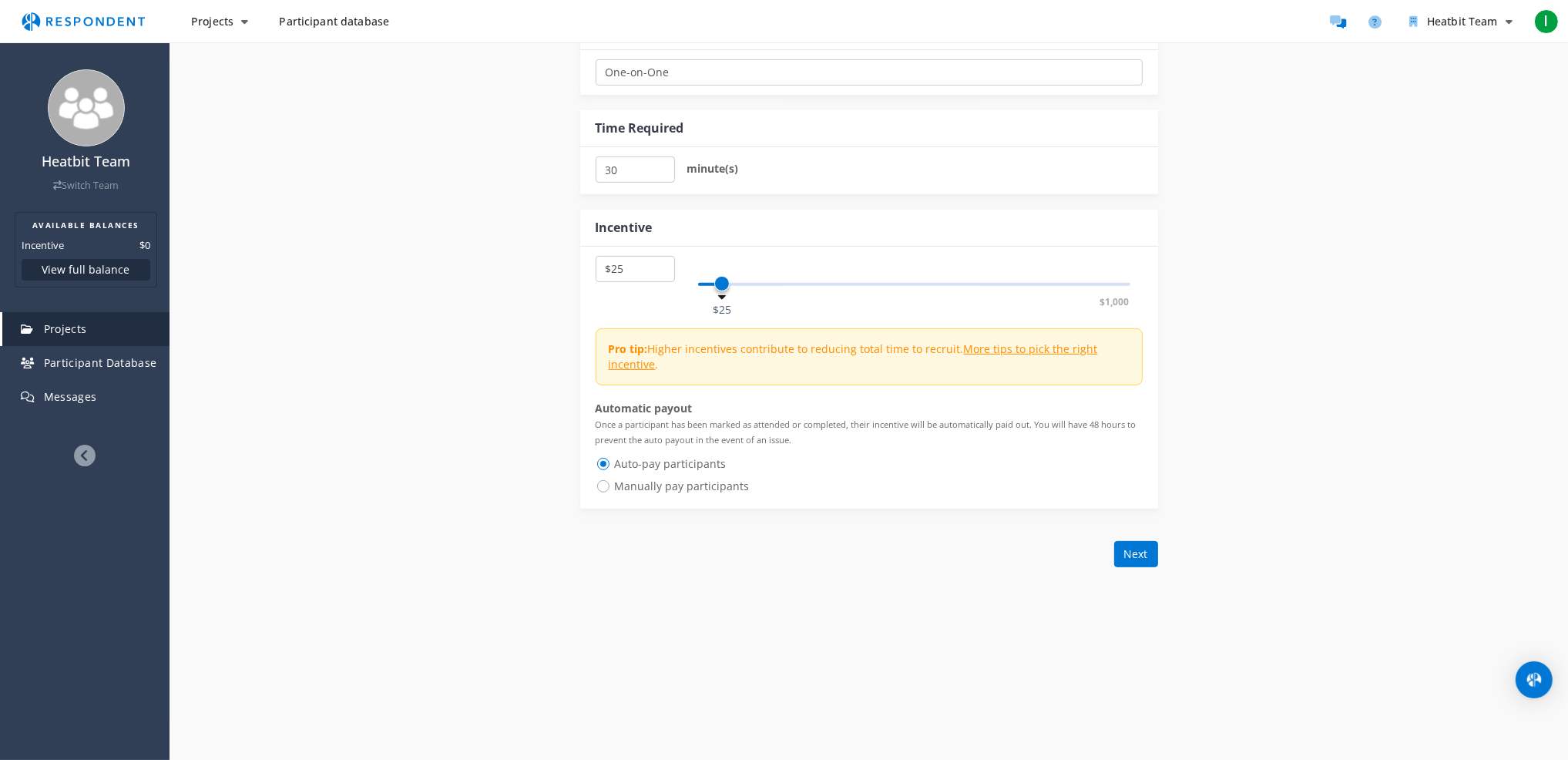
scroll to position [0, 0]
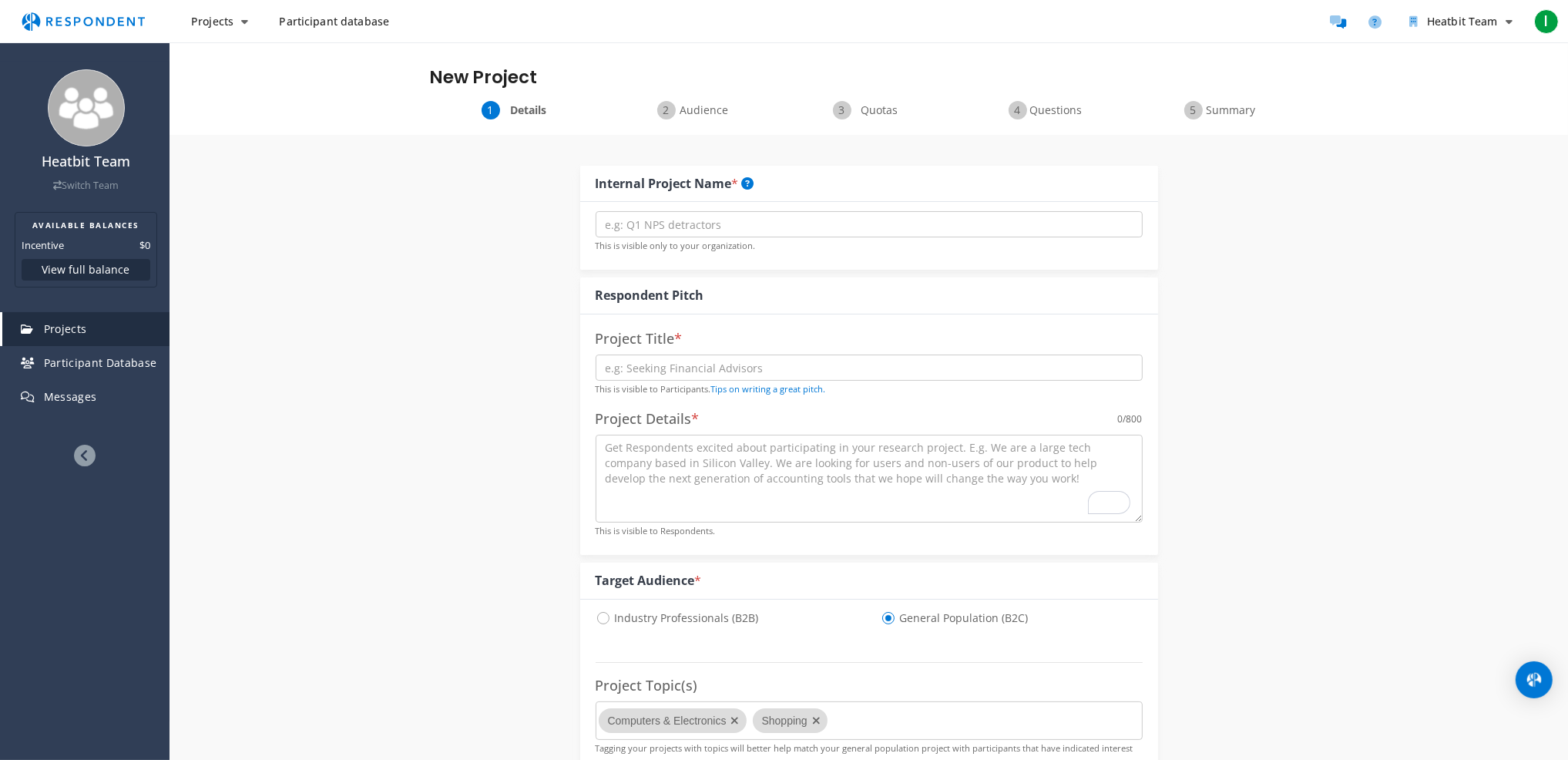
drag, startPoint x: 1234, startPoint y: 656, endPoint x: 1040, endPoint y: 222, distance: 475.4
click at [681, 226] on input "text" at bounding box center [869, 224] width 547 height 27
drag, startPoint x: 666, startPoint y: 219, endPoint x: 561, endPoint y: 221, distance: 105.0
type input "UX research product page"
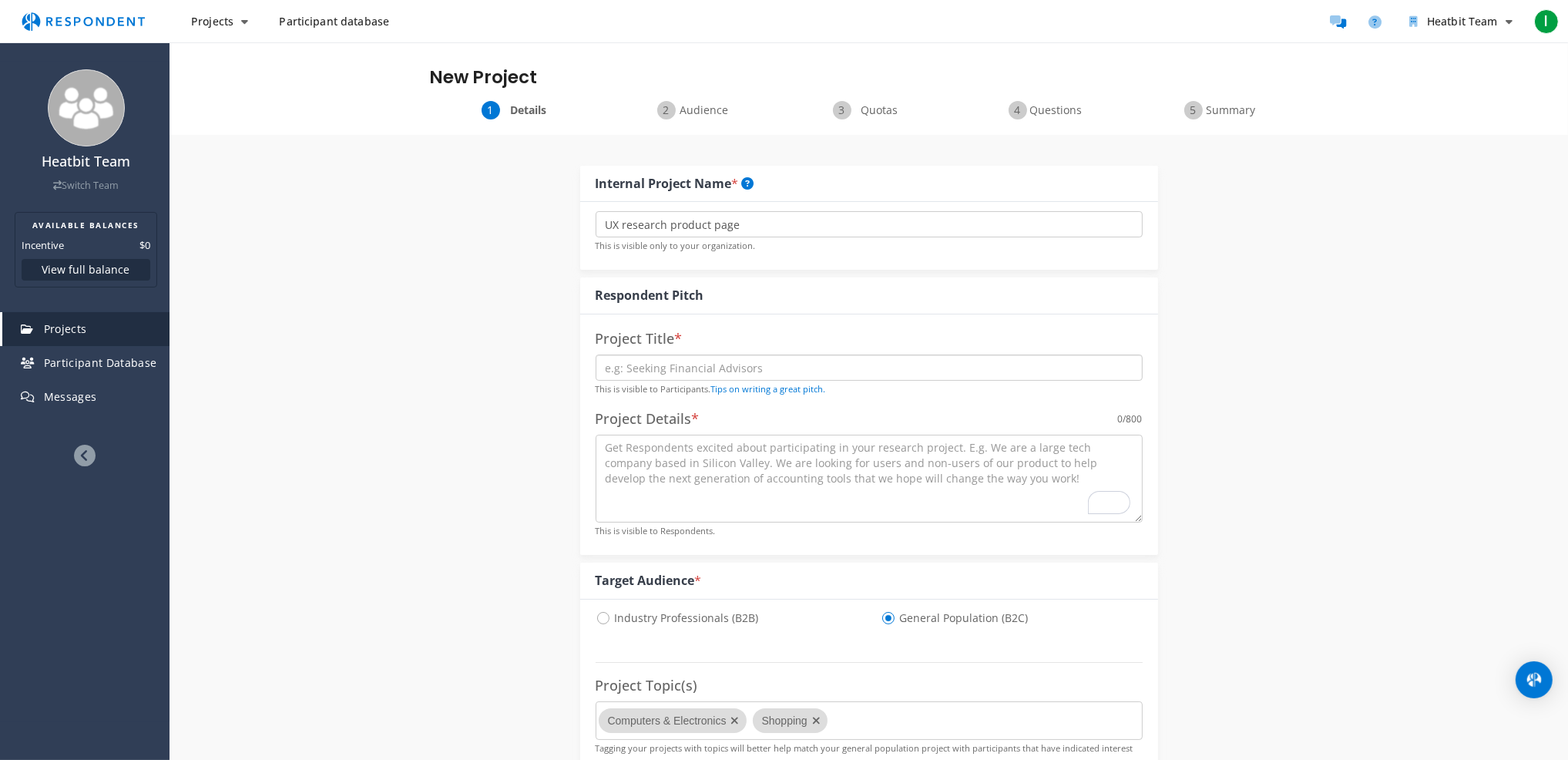
click at [627, 379] on input "text" at bounding box center [869, 368] width 547 height 27
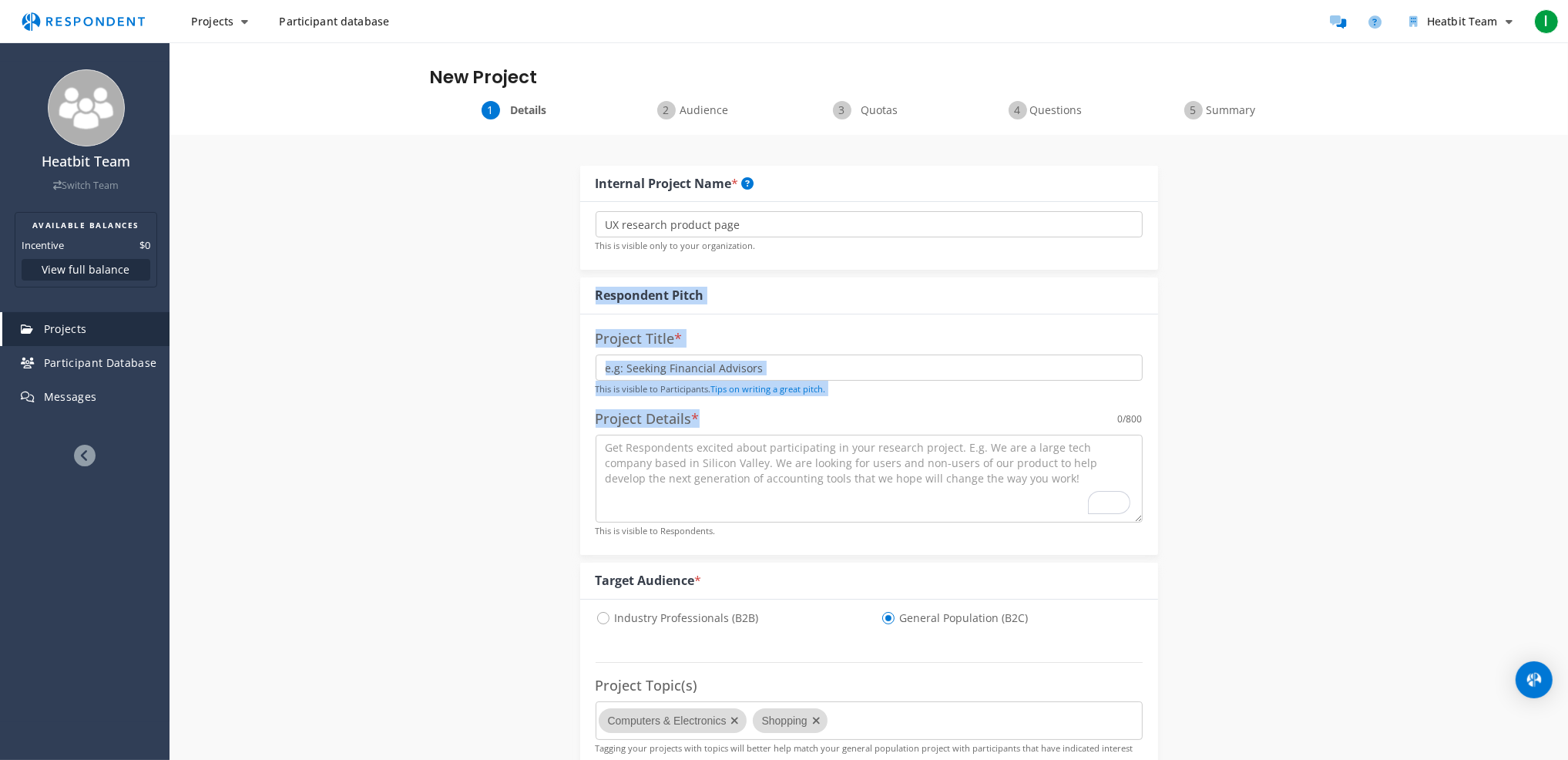
drag, startPoint x: 771, startPoint y: 422, endPoint x: 590, endPoint y: 301, distance: 217.7
click at [590, 301] on div "Respondent Pitch Project Title * This is visible to Participants. Tips on writi…" at bounding box center [869, 416] width 578 height 277
copy div "Respondent Pitch Project Title * This is visible to Participants. Tips on writi…"
